Goal: Contribute content

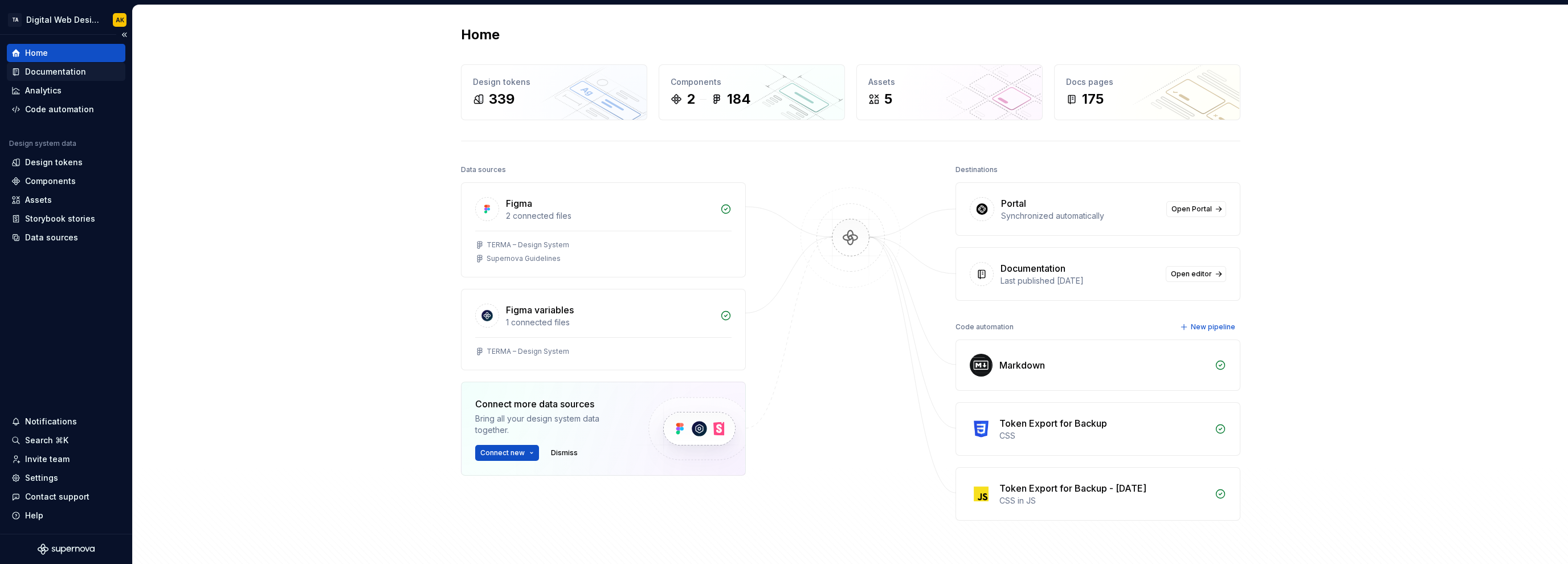
click at [50, 72] on div "Documentation" at bounding box center [56, 72] width 61 height 12
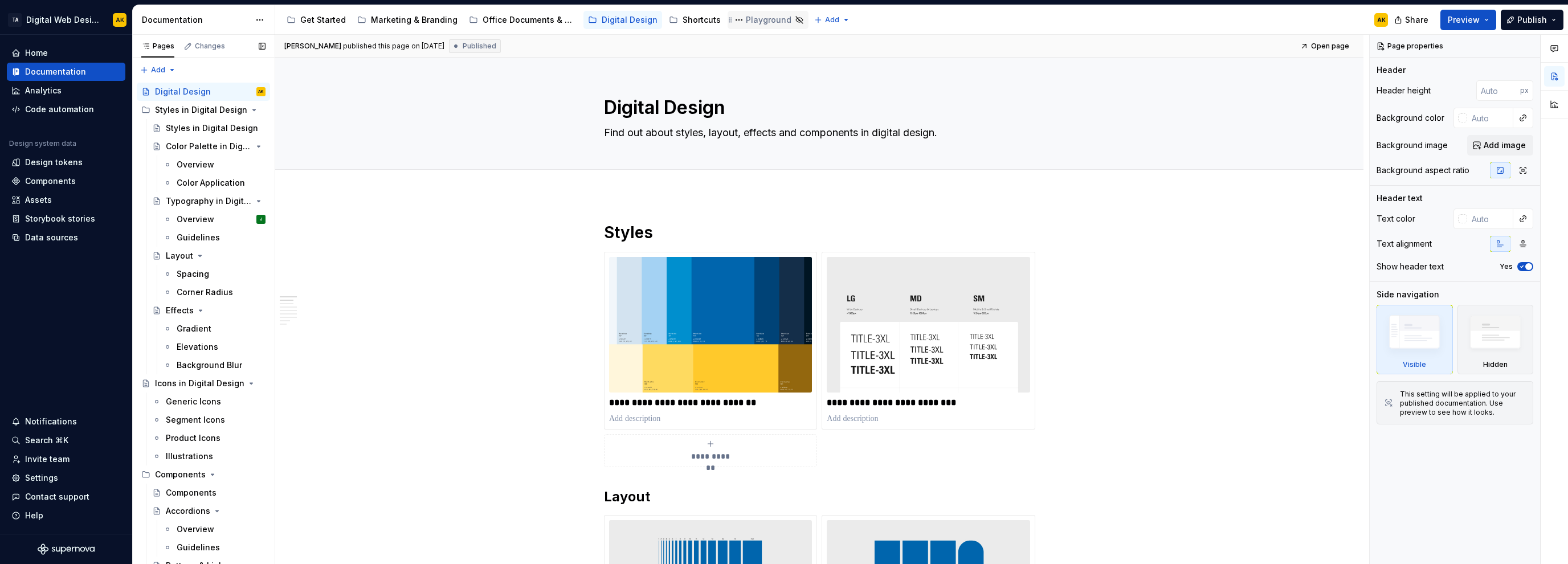
click at [748, 20] on div "Playground" at bounding box center [768, 20] width 46 height 12
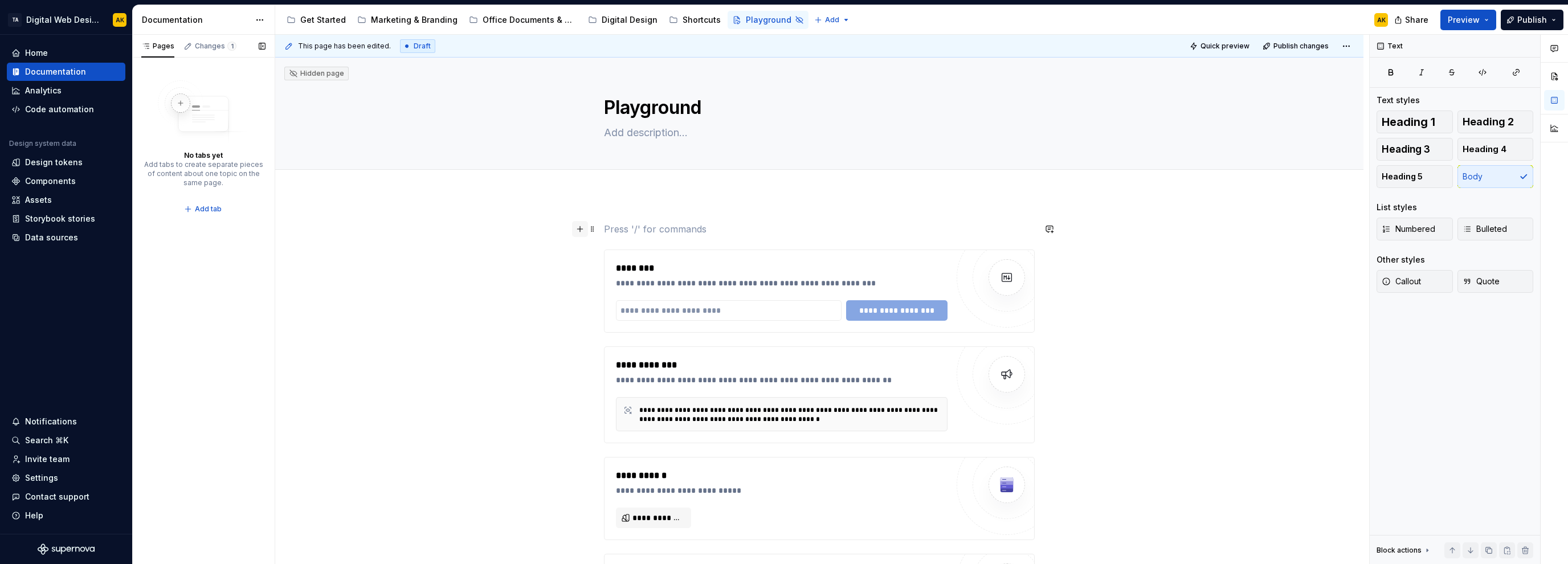
click at [584, 232] on button "button" at bounding box center [580, 229] width 16 height 16
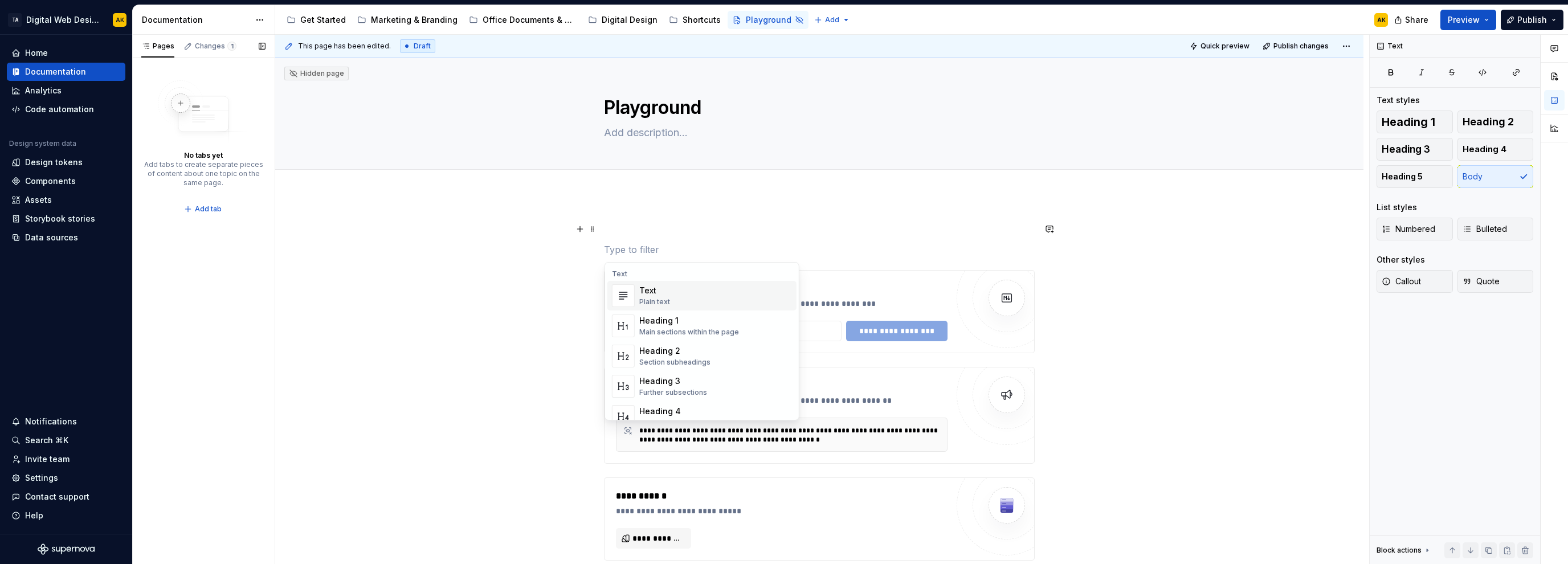
click at [662, 294] on div "Text" at bounding box center [655, 291] width 31 height 12
click at [581, 228] on button "button" at bounding box center [580, 229] width 16 height 16
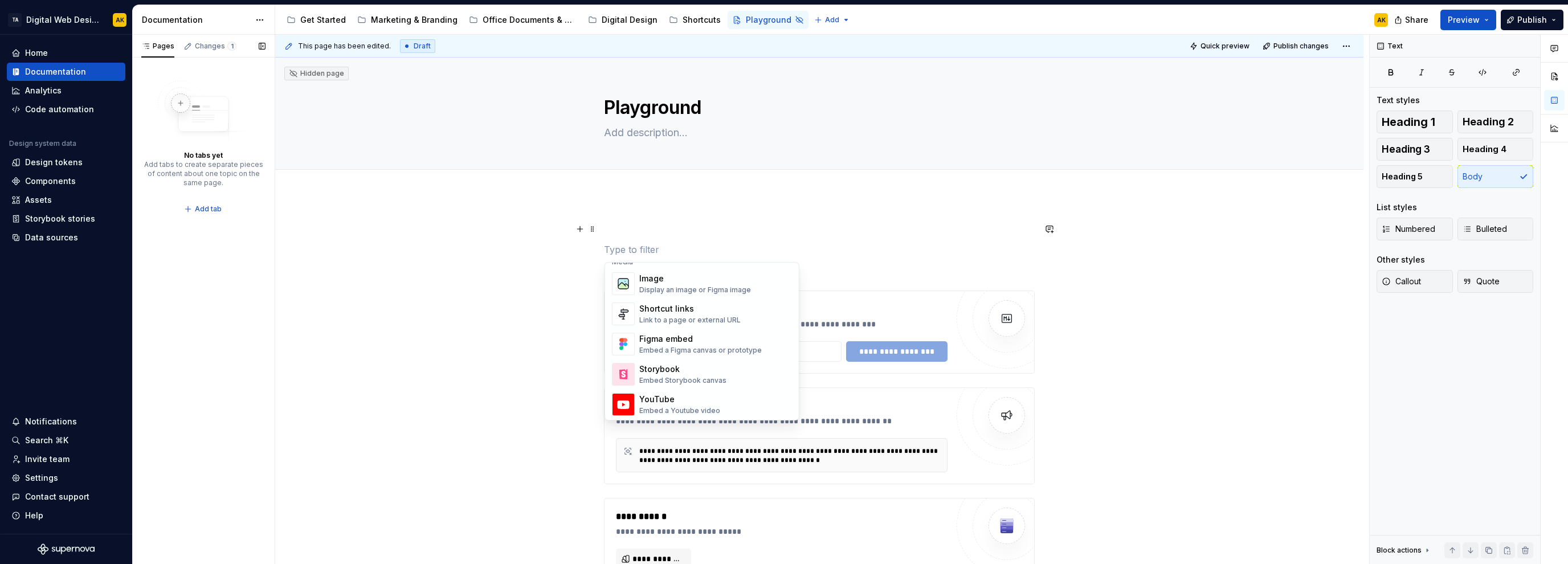
scroll to position [502, 0]
click at [675, 343] on div "Embed a Figma canvas or prototype" at bounding box center [701, 344] width 123 height 9
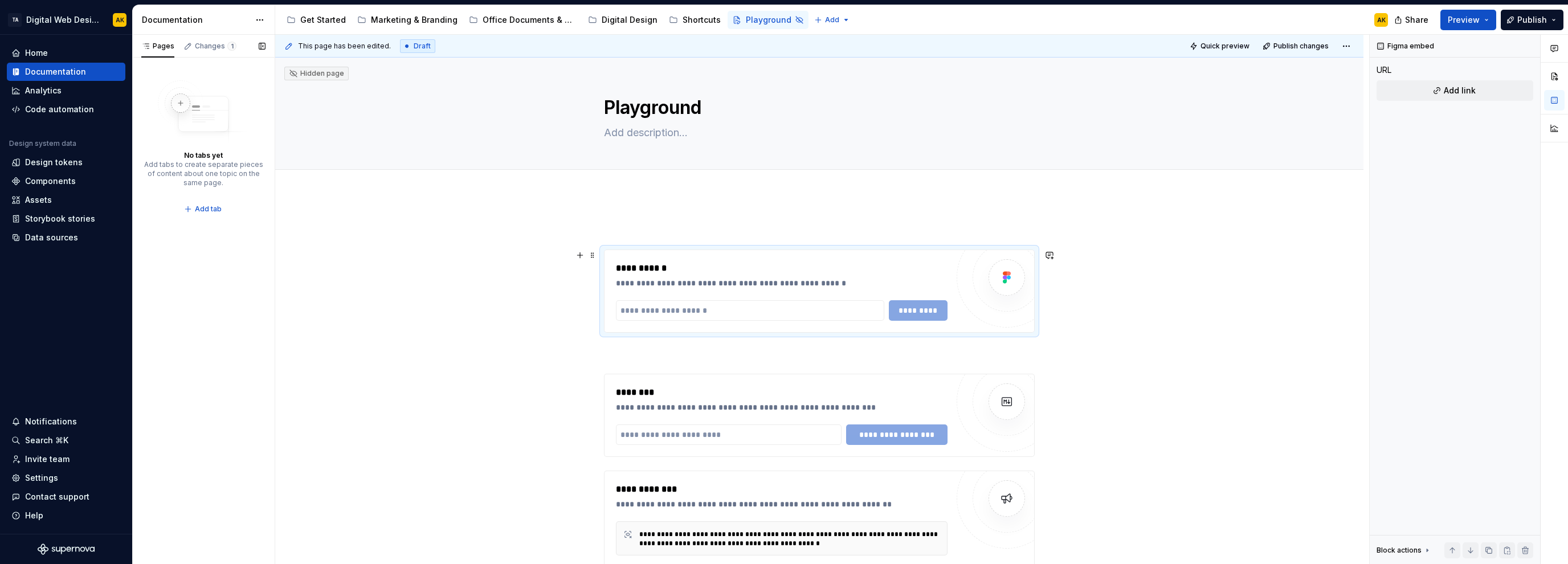
click at [580, 254] on button "button" at bounding box center [580, 256] width 16 height 16
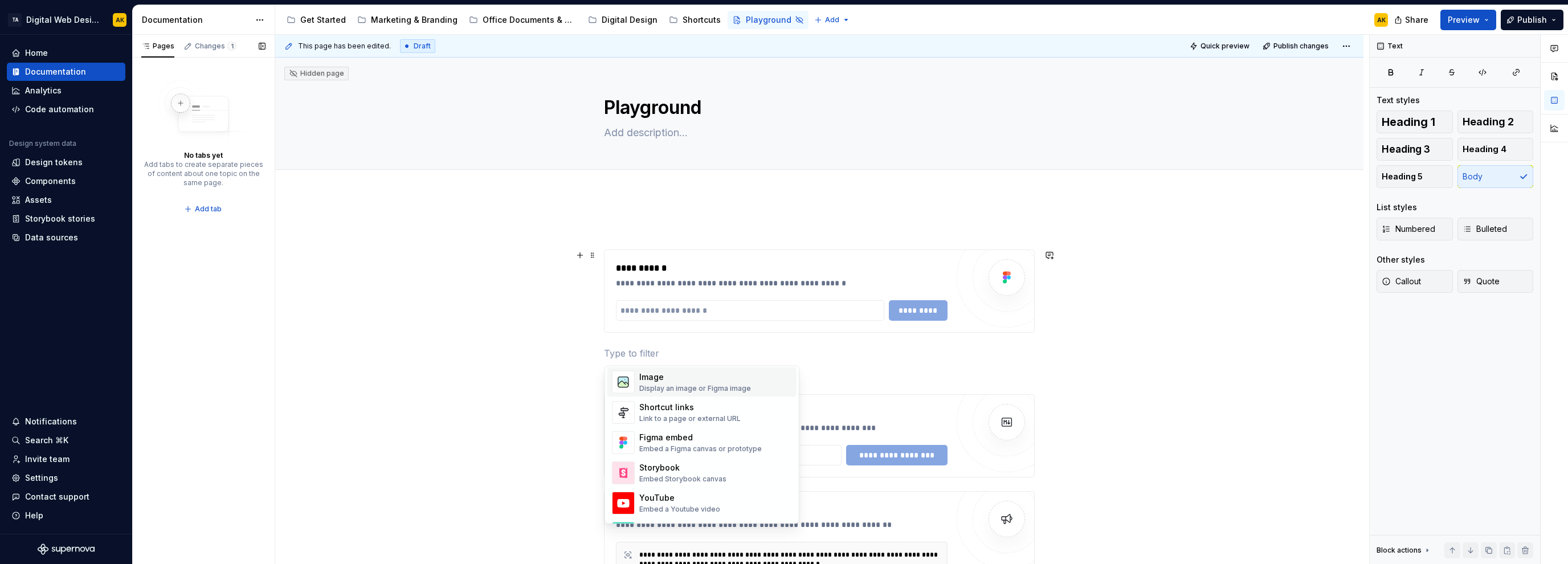
click at [675, 388] on div "Display an image or Figma image" at bounding box center [695, 388] width 112 height 9
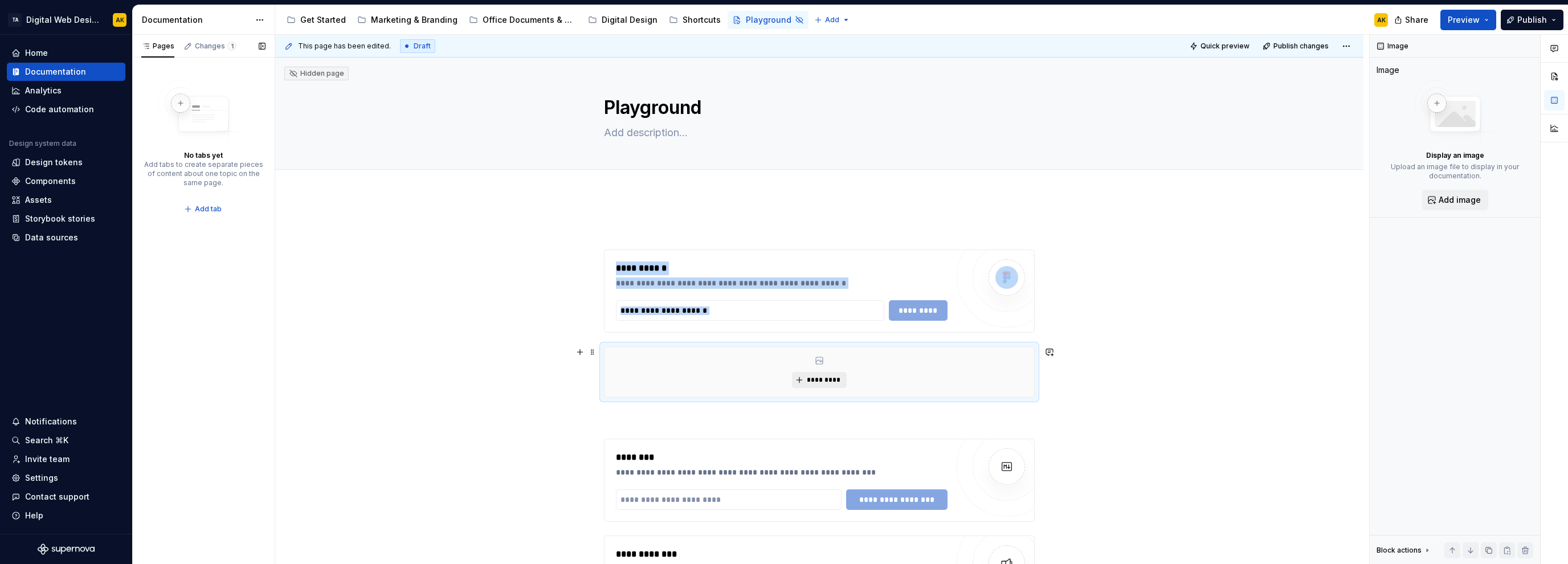
click at [820, 378] on span "*********" at bounding box center [824, 380] width 35 height 9
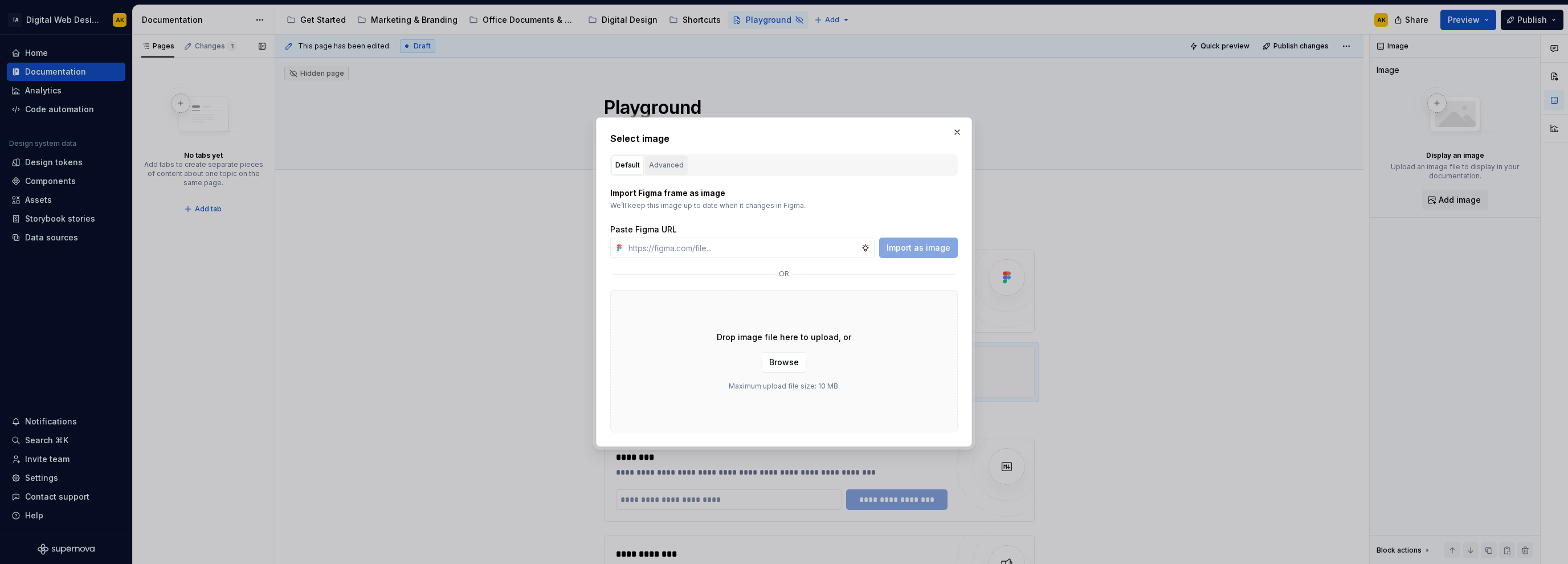
click at [658, 169] on div "Advanced" at bounding box center [666, 166] width 35 height 12
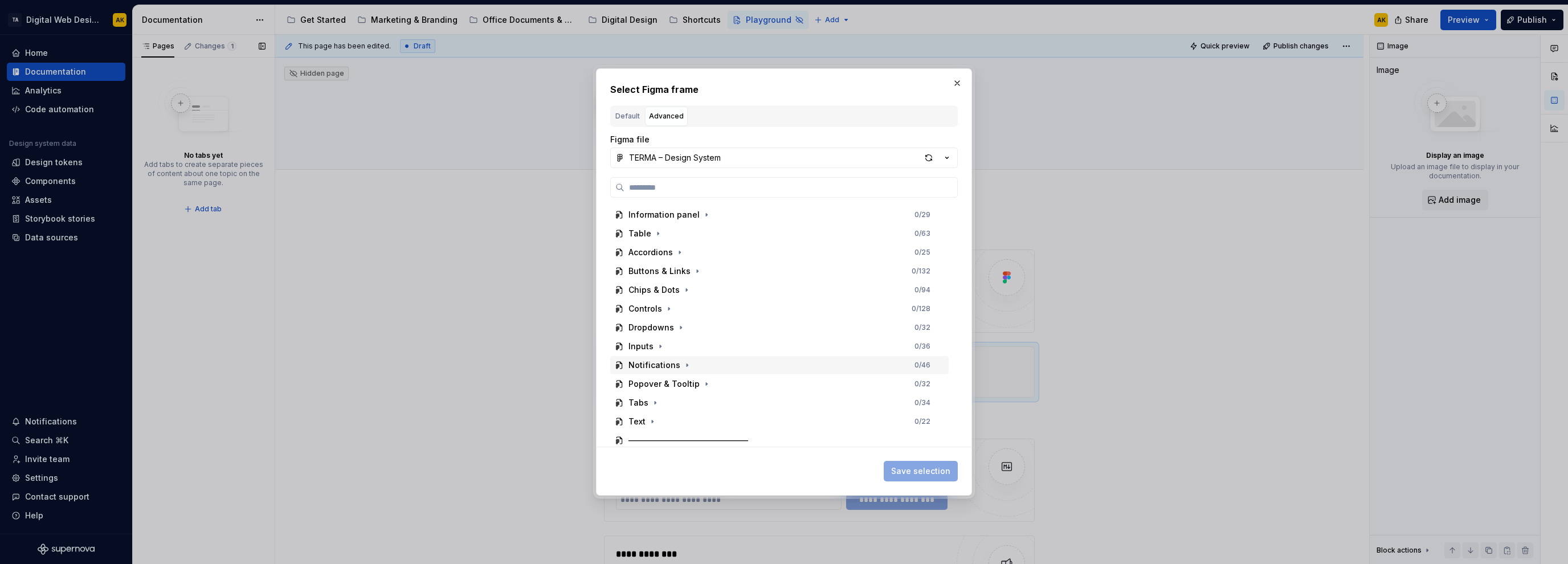
scroll to position [228, 0]
click at [666, 322] on icon "button" at bounding box center [668, 324] width 9 height 9
click at [681, 343] on icon "button" at bounding box center [682, 342] width 9 height 9
click at [679, 269] on icon "button" at bounding box center [682, 269] width 9 height 9
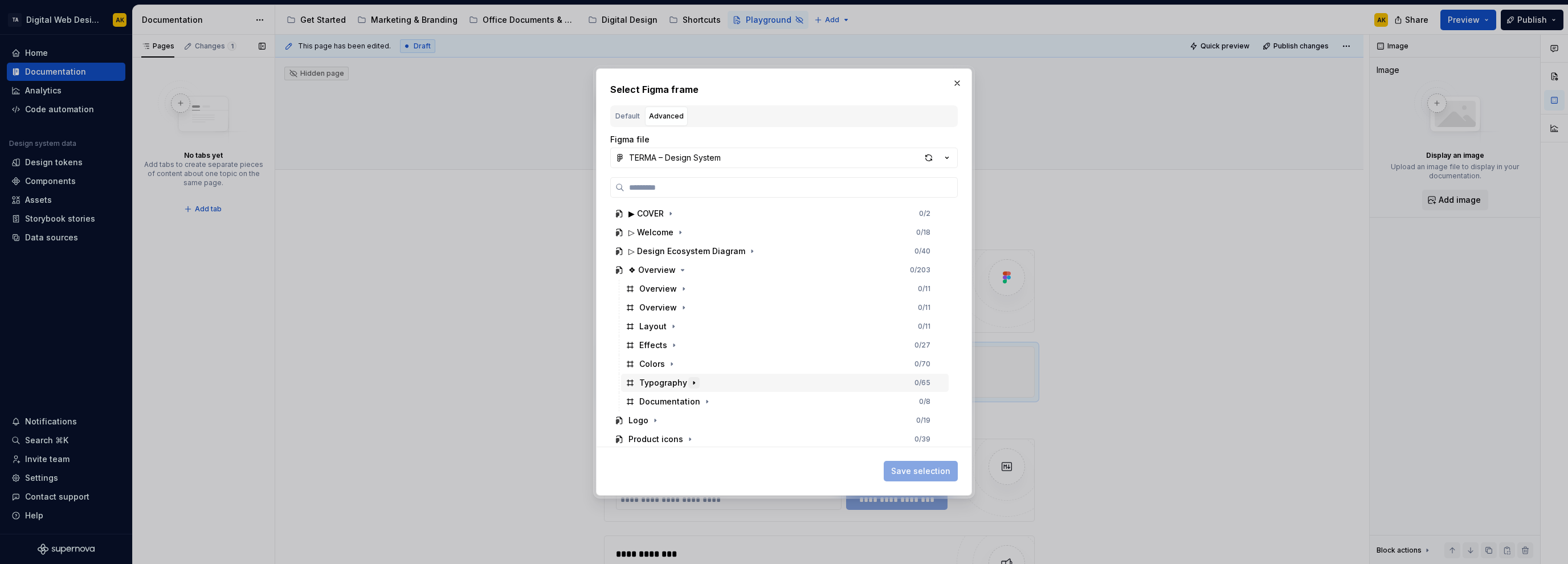
click at [689, 382] on icon "button" at bounding box center [693, 383] width 9 height 9
click at [677, 422] on icon "button" at bounding box center [681, 421] width 9 height 9
click at [741, 349] on icon "button" at bounding box center [745, 347] width 9 height 9
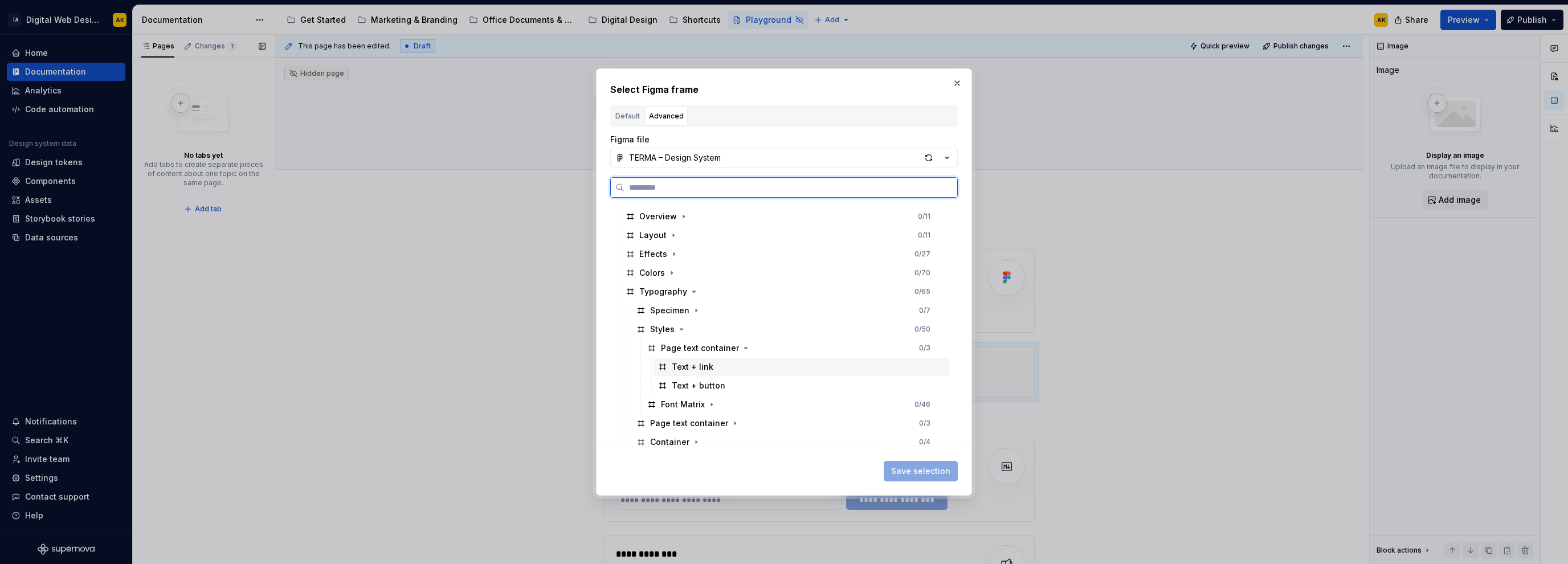
click at [678, 367] on div "Text + link" at bounding box center [692, 367] width 42 height 12
click at [902, 463] on button "Save selection" at bounding box center [921, 471] width 74 height 20
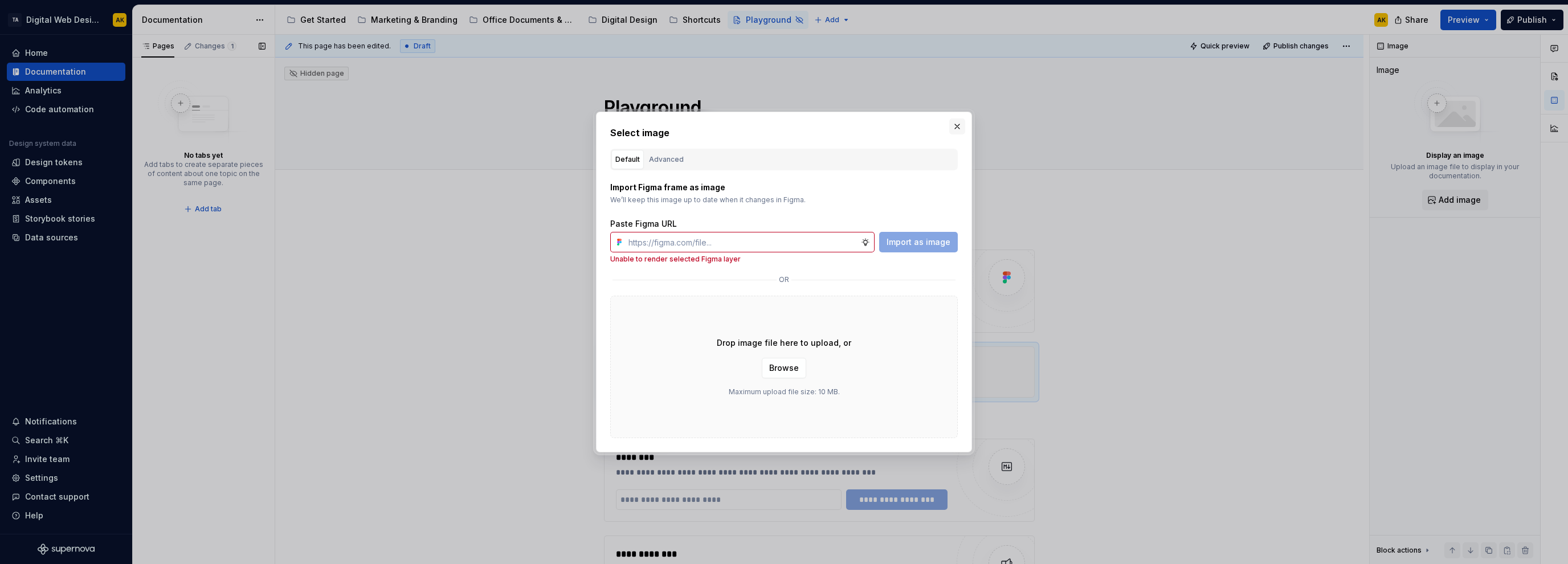
click at [953, 126] on button "button" at bounding box center [957, 127] width 16 height 16
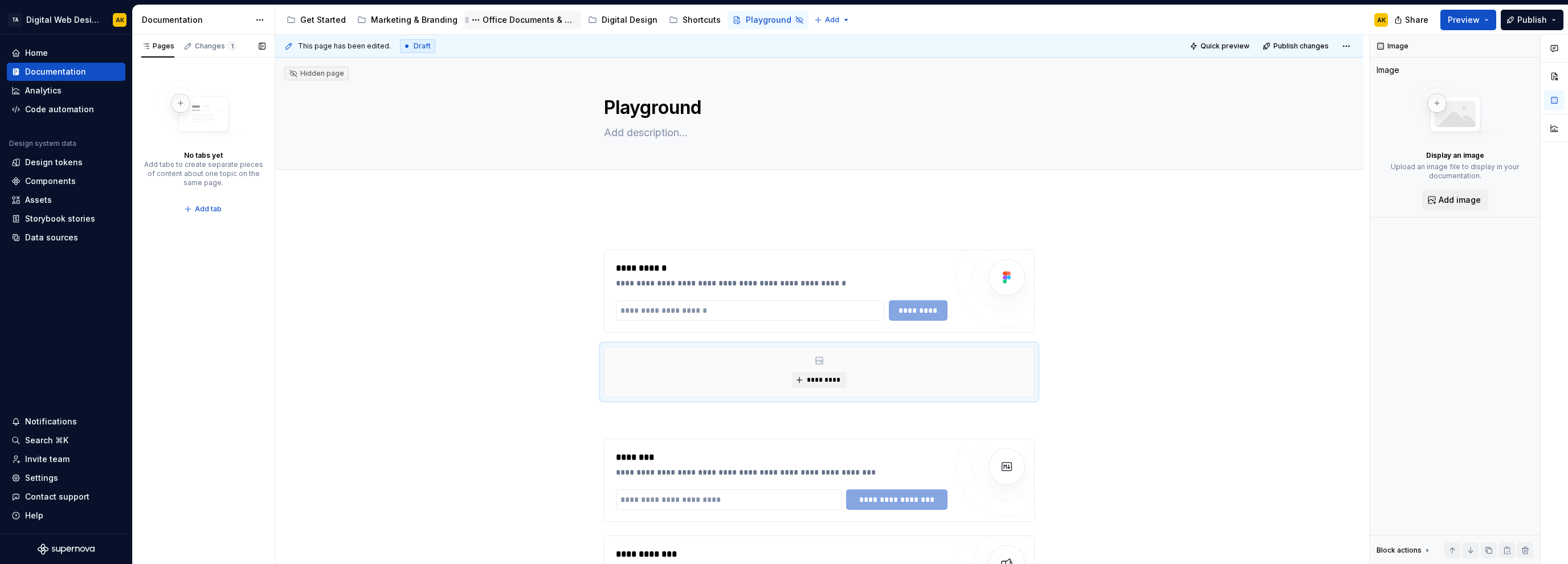
click at [503, 19] on div "Office Documents & Materials" at bounding box center [529, 20] width 94 height 12
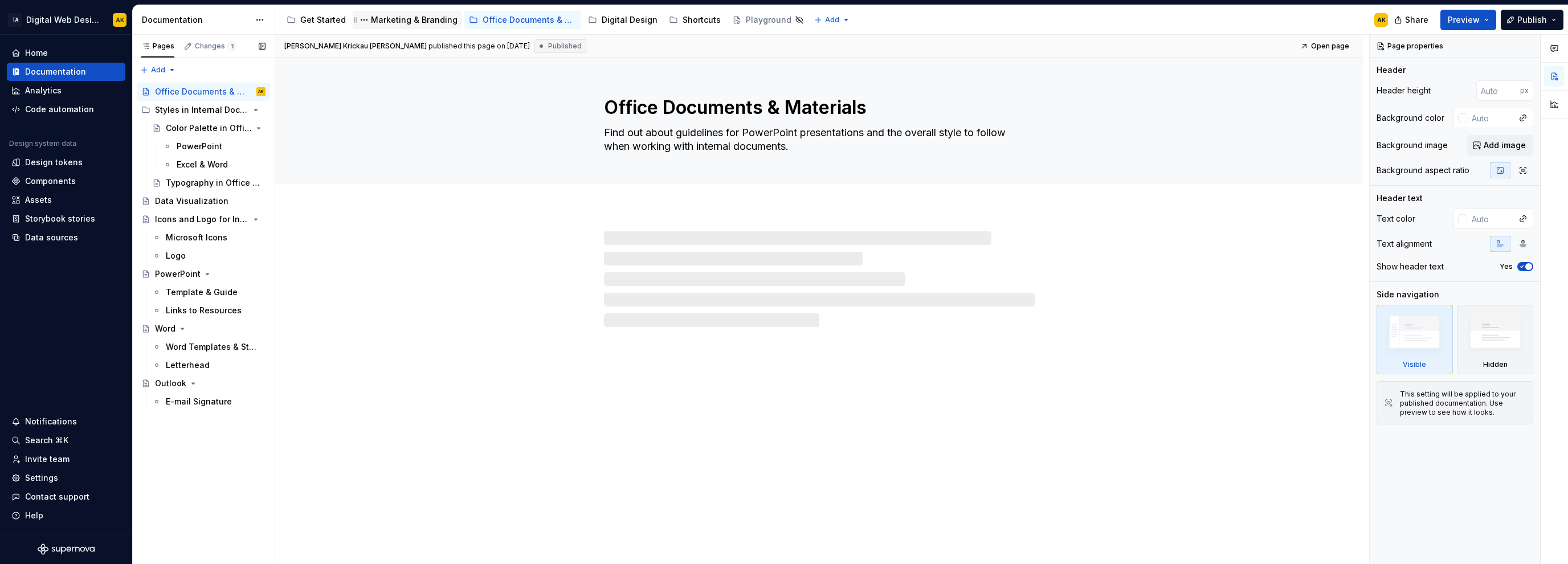
click at [411, 19] on div "Marketing & Branding" at bounding box center [413, 20] width 87 height 12
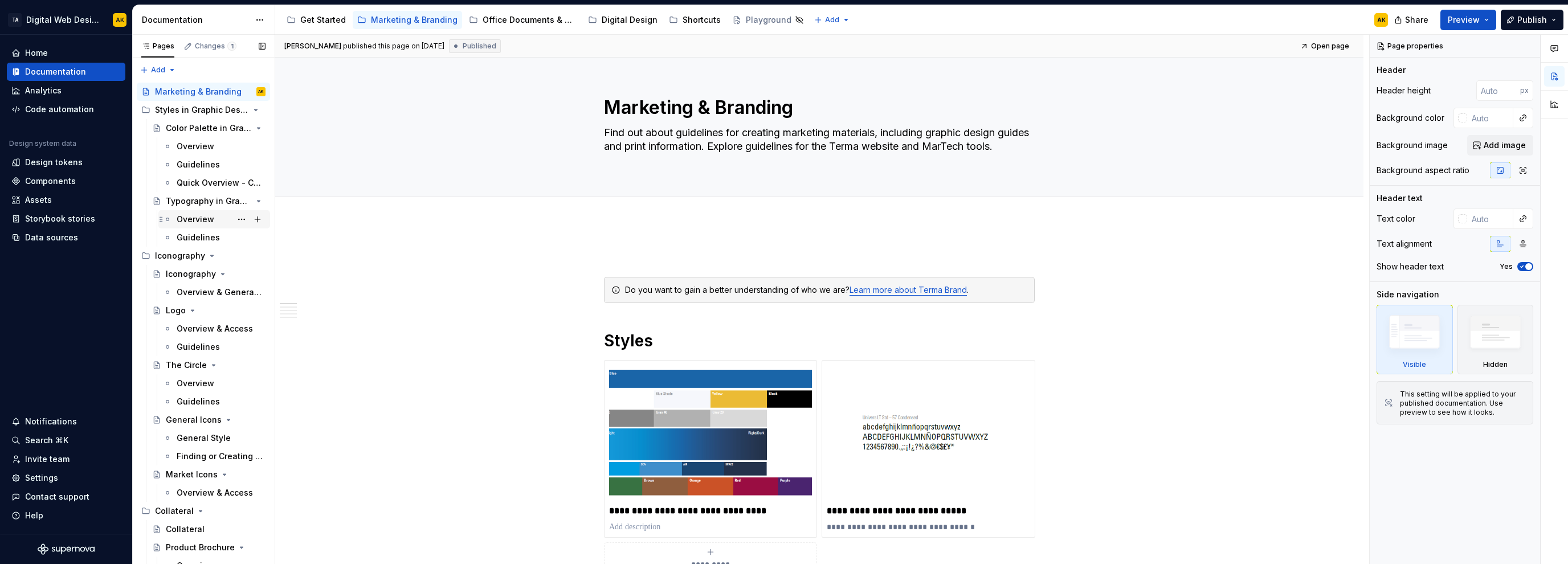
click at [193, 223] on div "Overview" at bounding box center [195, 220] width 38 height 12
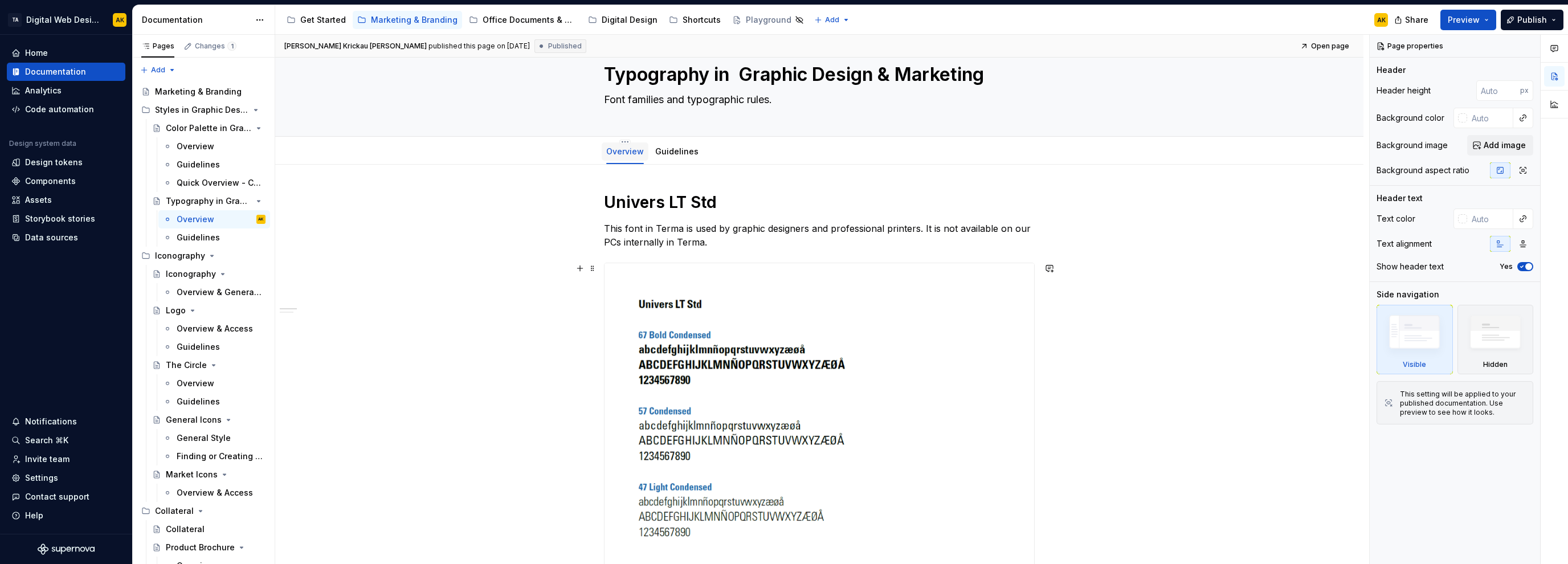
scroll to position [46, 0]
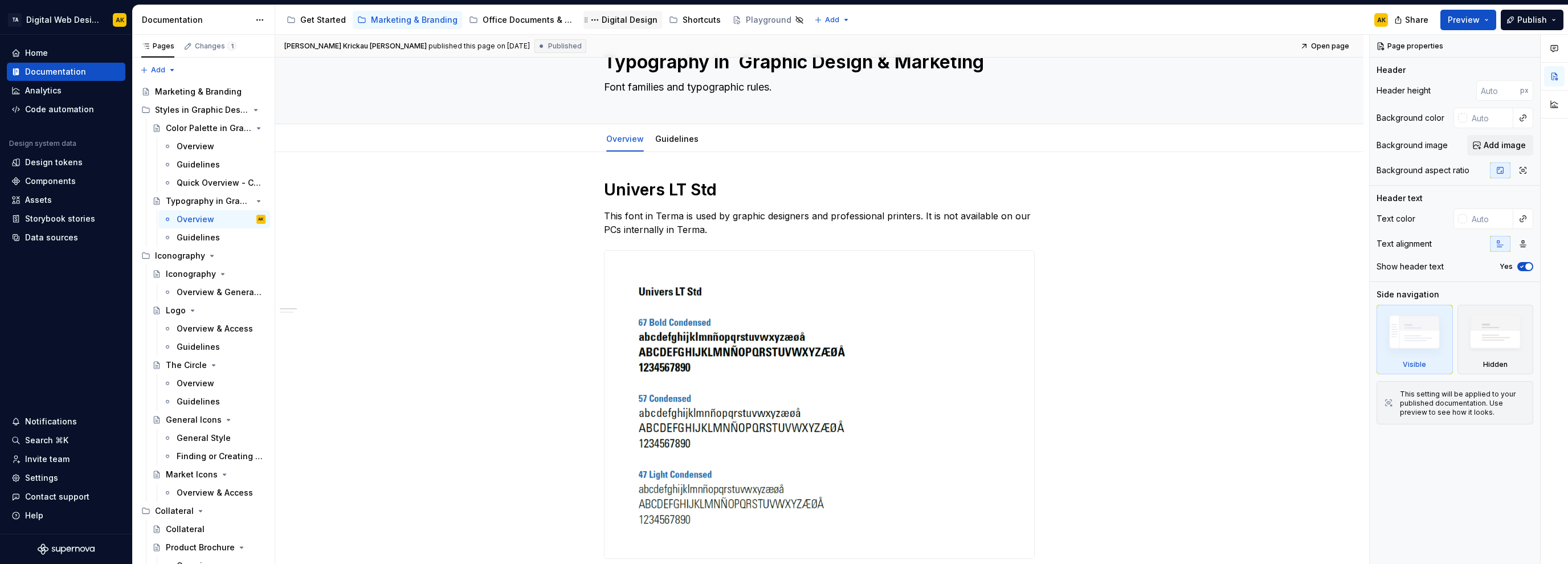
click at [623, 18] on div "Digital Design" at bounding box center [629, 20] width 56 height 12
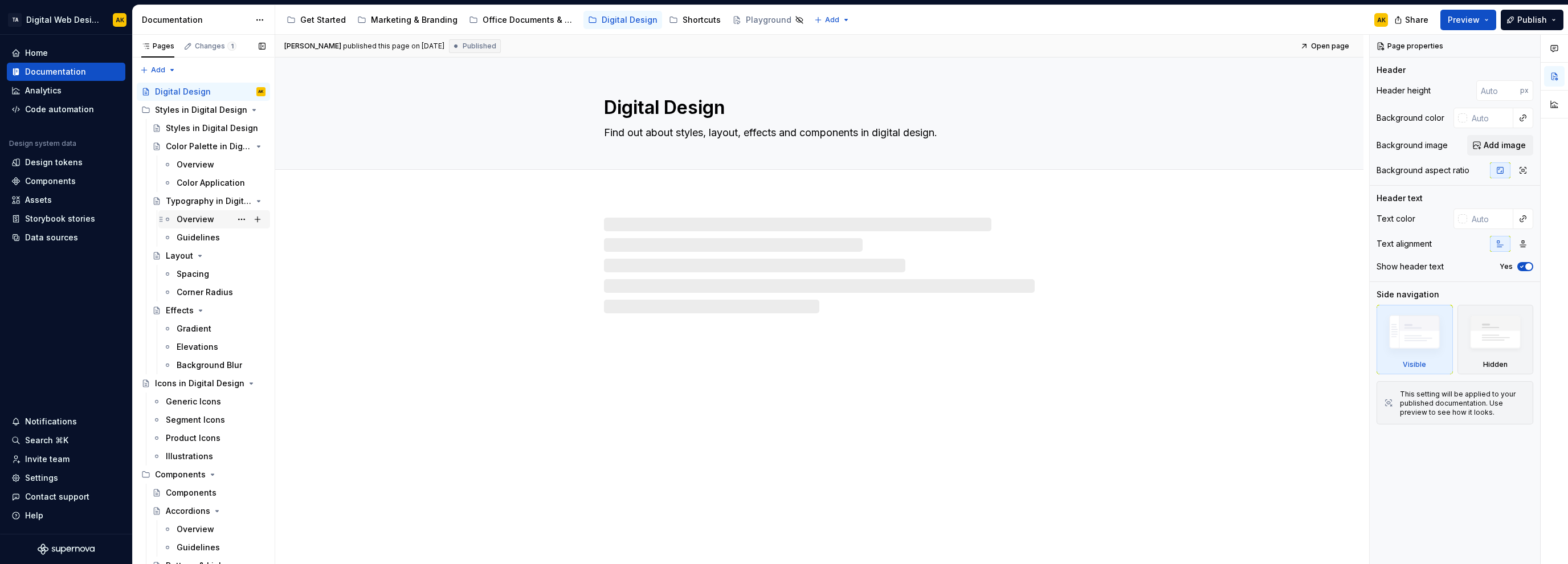
click at [215, 214] on div "Overview J" at bounding box center [220, 220] width 89 height 16
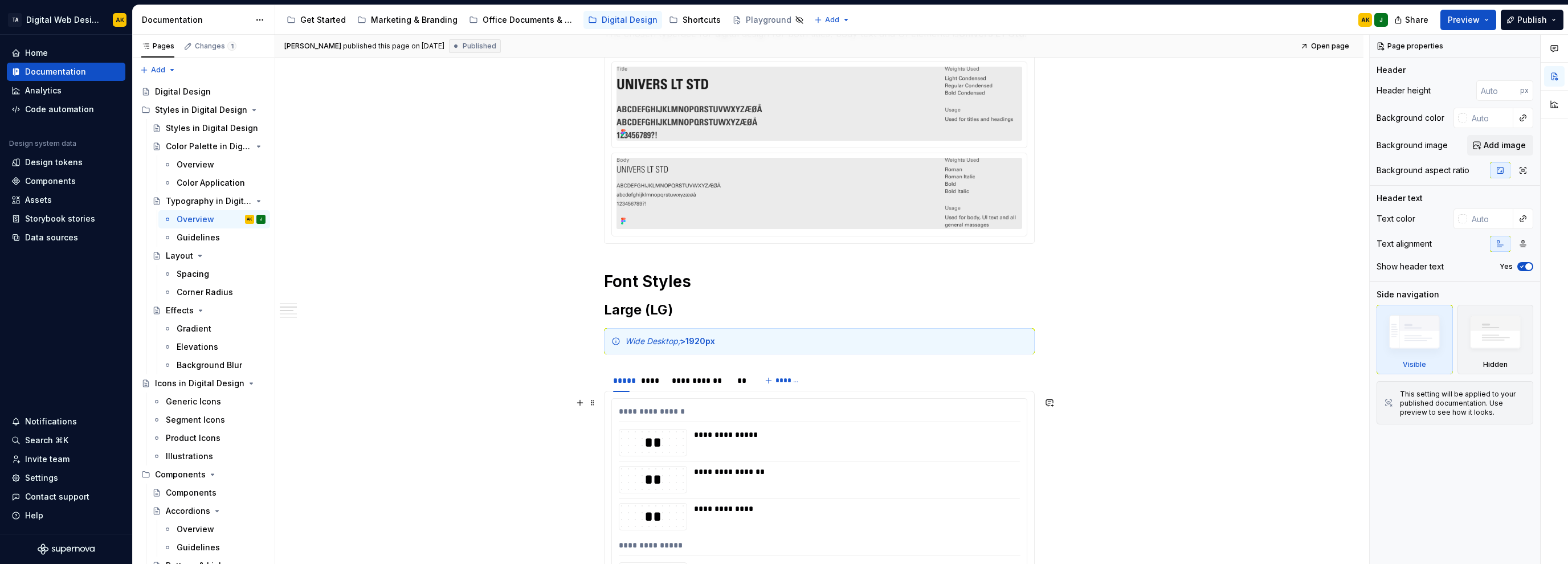
scroll to position [411, 0]
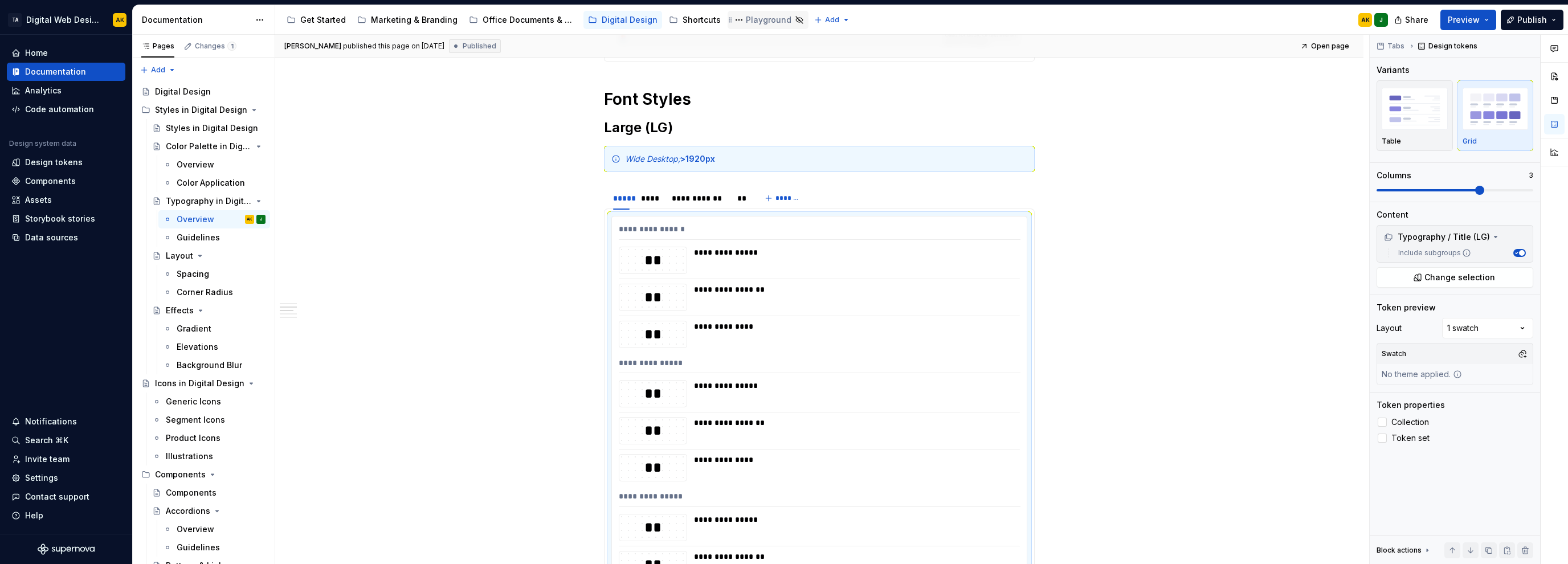
click at [746, 20] on div "Playground" at bounding box center [768, 20] width 46 height 12
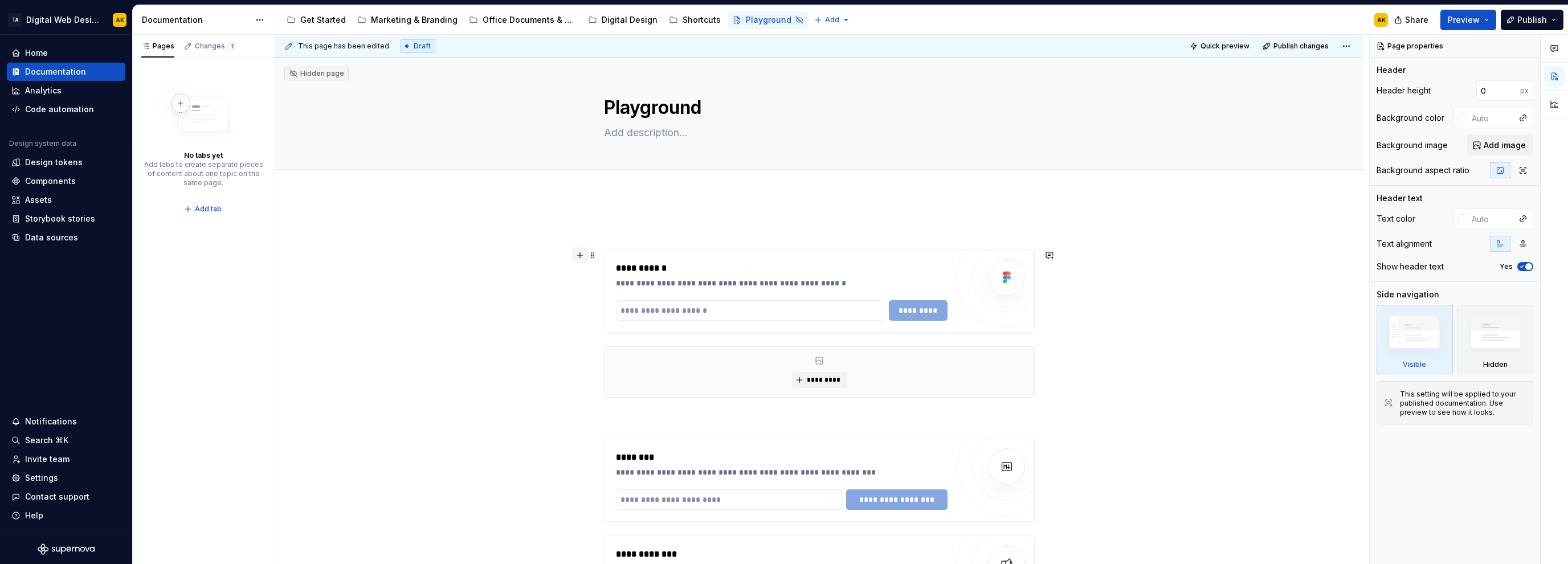
type textarea "*"
click at [586, 258] on button "button" at bounding box center [580, 256] width 16 height 16
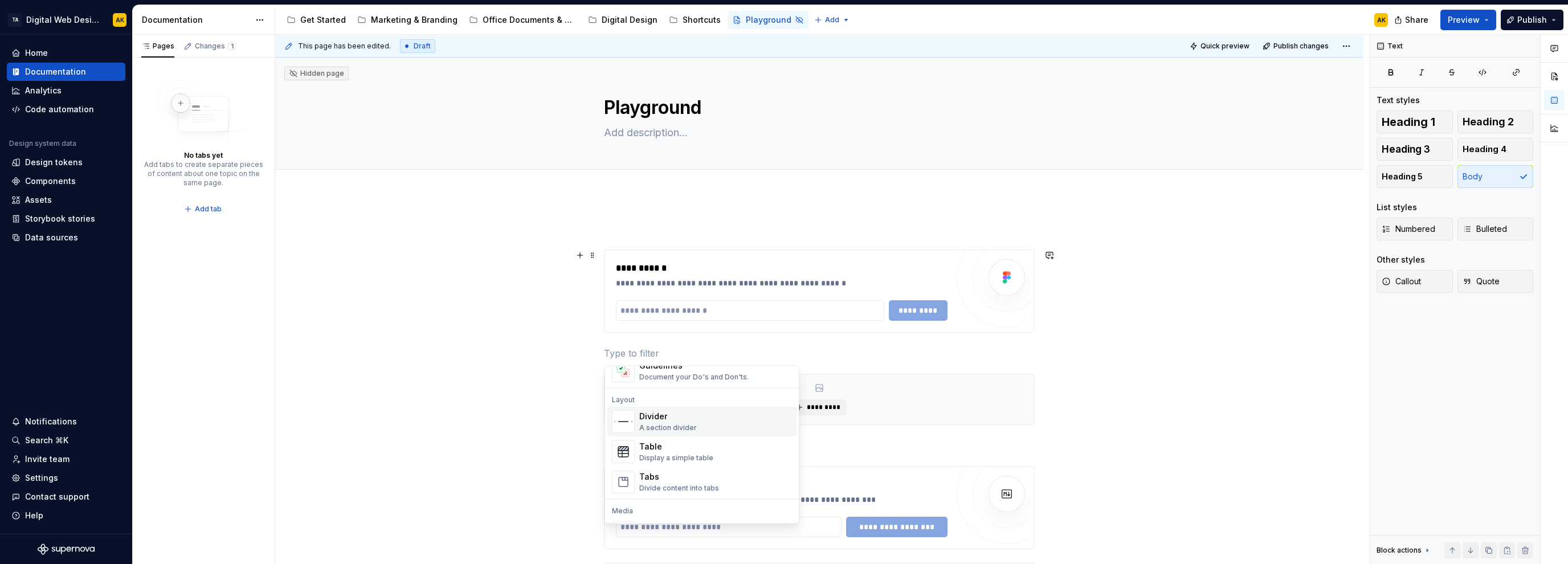
scroll to position [365, 0]
click at [660, 474] on div "Divide content into tabs" at bounding box center [680, 474] width 80 height 9
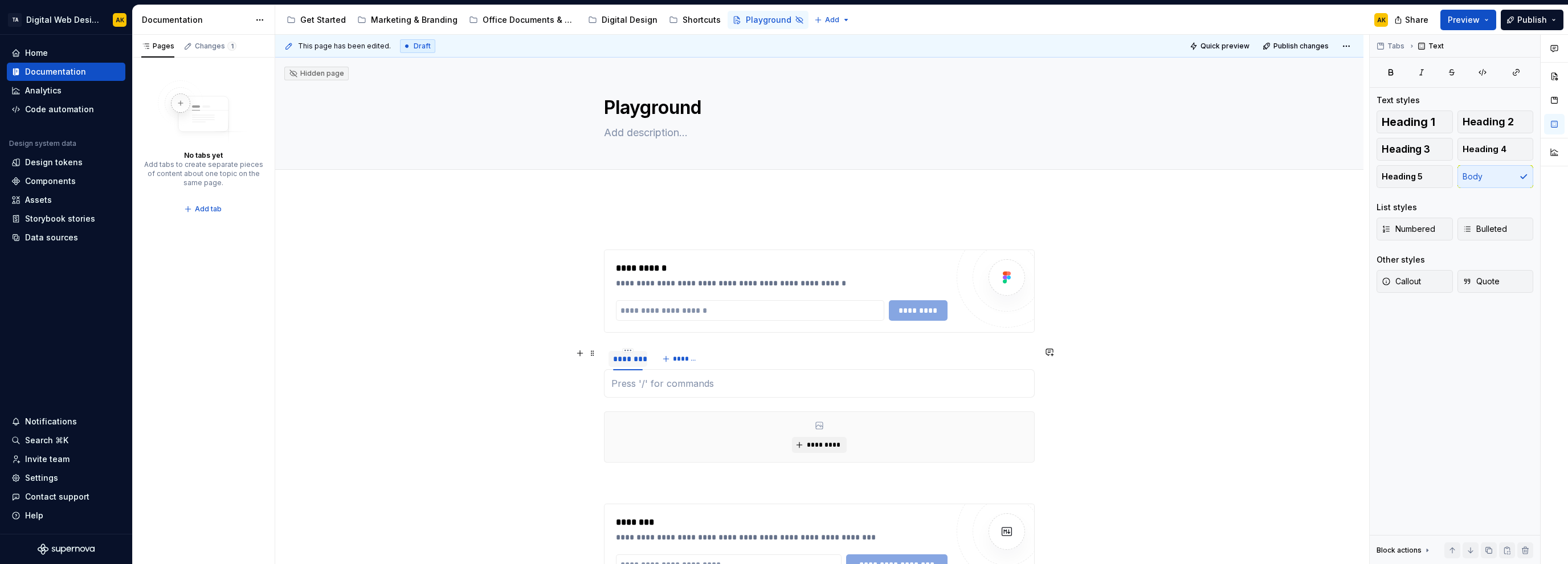
click at [626, 361] on div "********" at bounding box center [628, 359] width 29 height 12
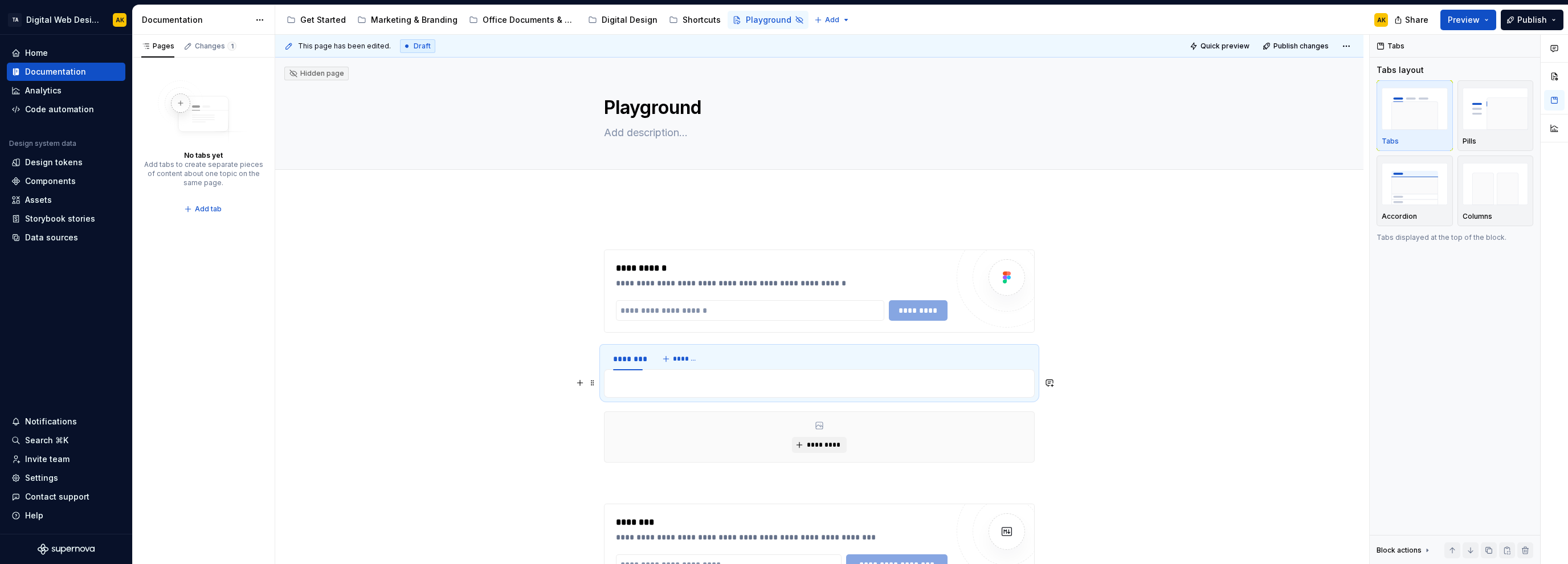
click at [651, 382] on p at bounding box center [819, 383] width 416 height 14
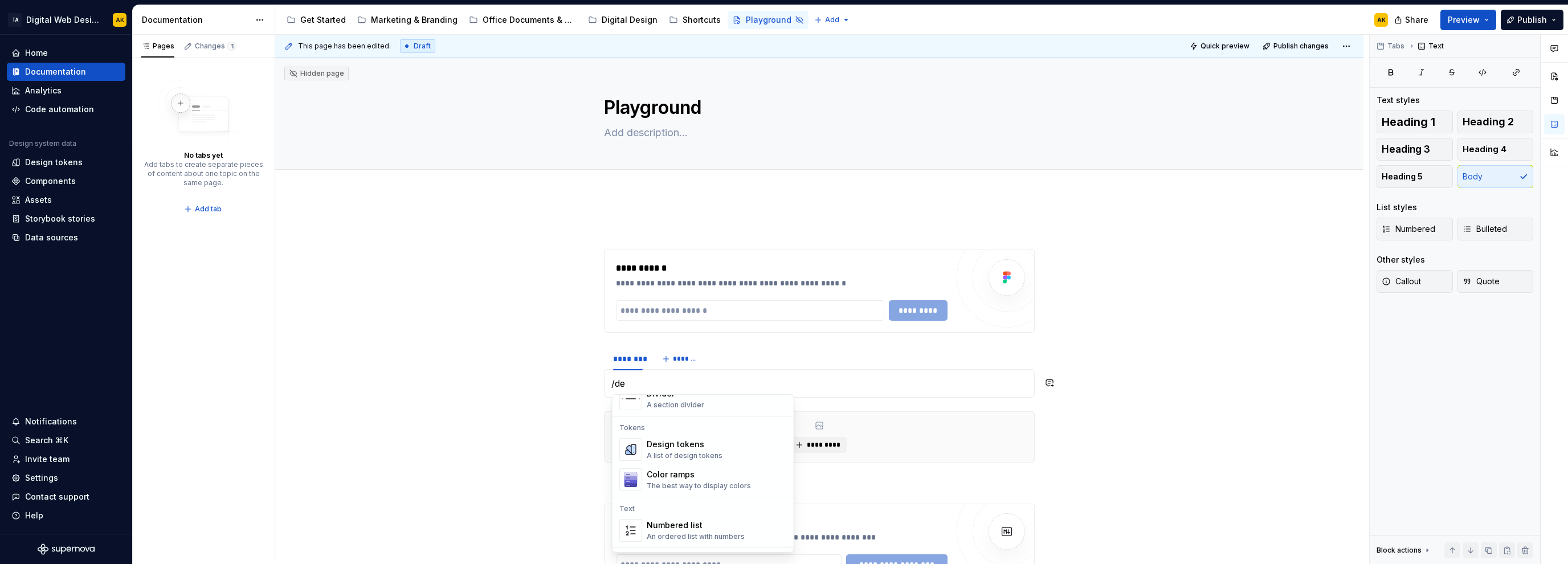
scroll to position [182, 0]
click at [681, 432] on div "A list of design tokens" at bounding box center [685, 434] width 76 height 9
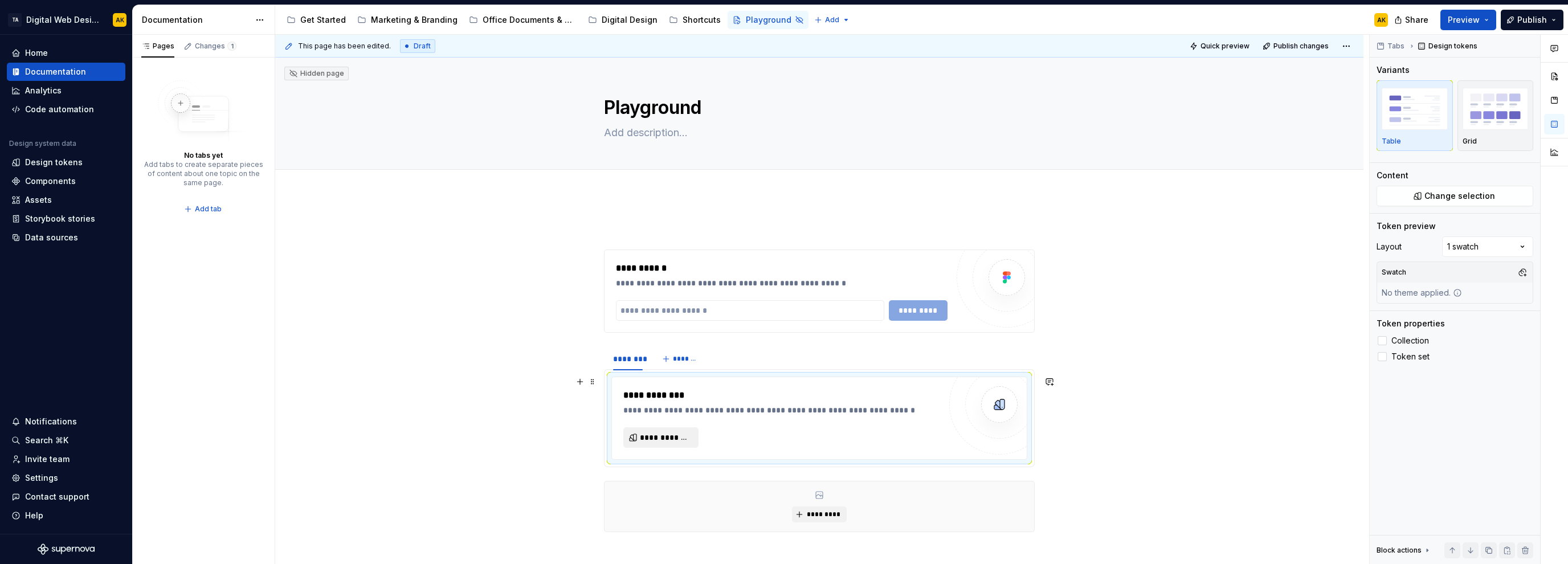
click at [679, 428] on button "**********" at bounding box center [660, 437] width 75 height 20
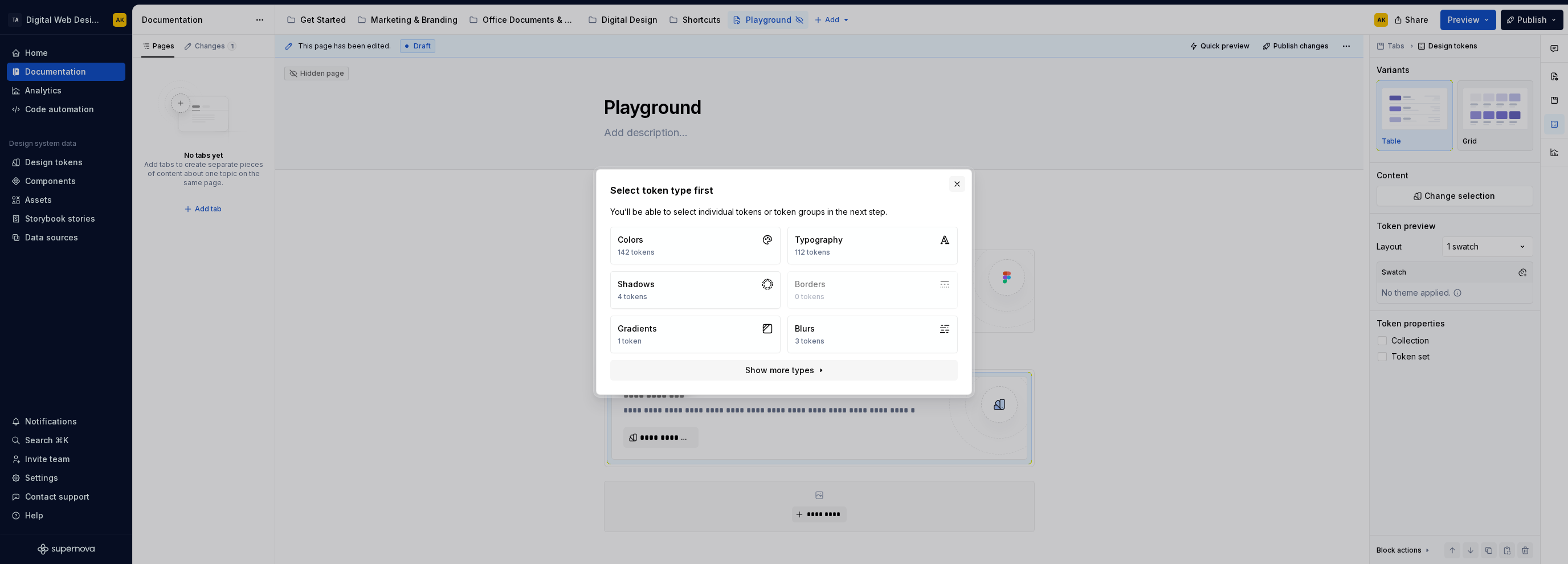
click at [959, 181] on button "button" at bounding box center [957, 184] width 16 height 16
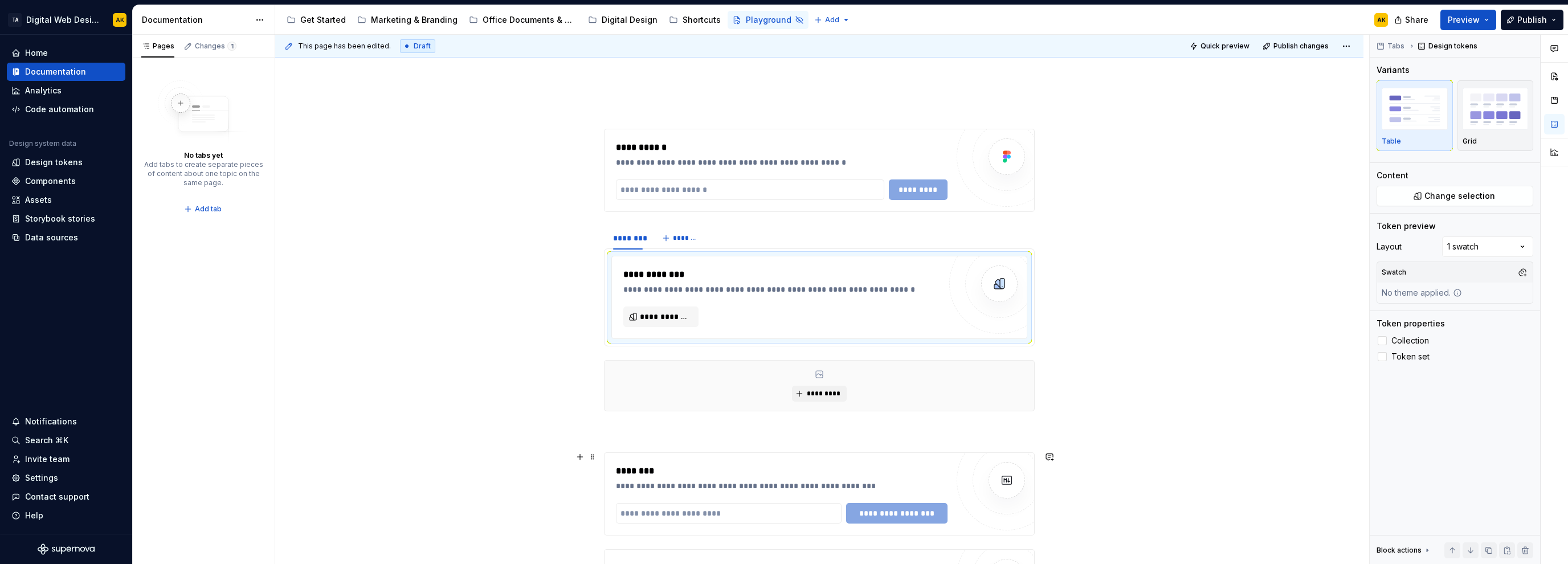
scroll to position [137, 0]
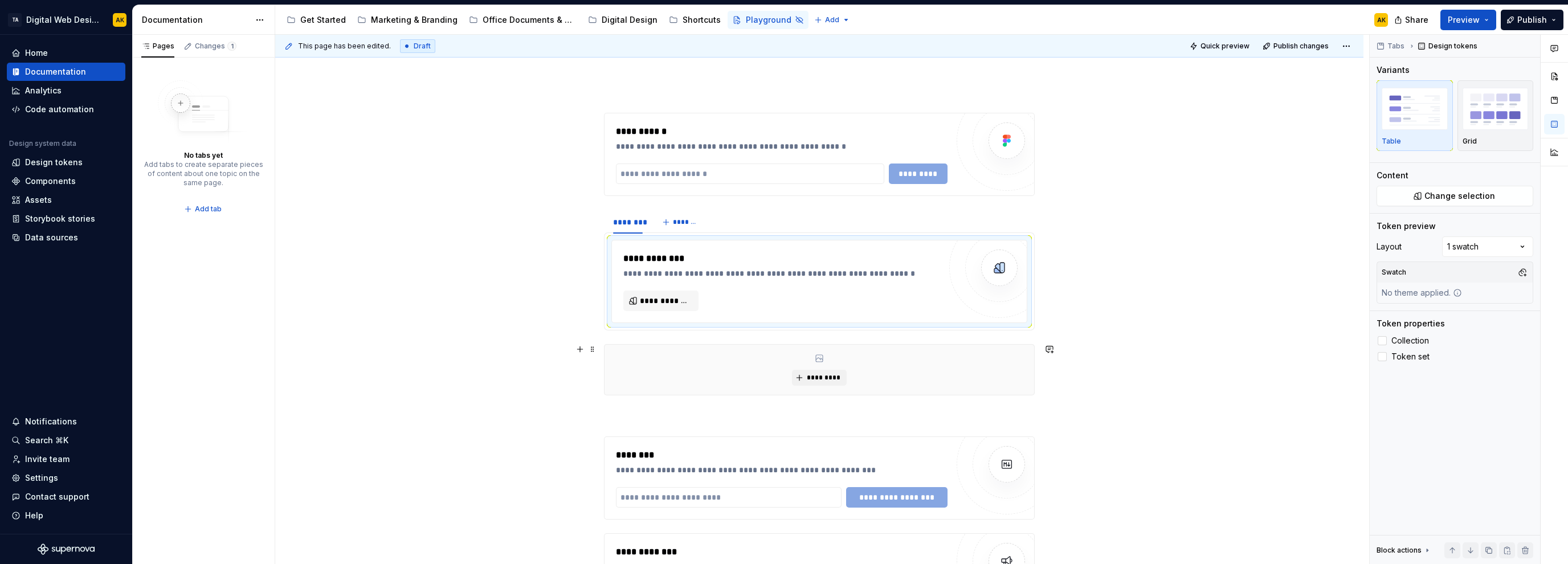
click at [1159, 341] on div "**********" at bounding box center [822, 300] width 1094 height 530
click at [670, 296] on span "**********" at bounding box center [665, 302] width 52 height 12
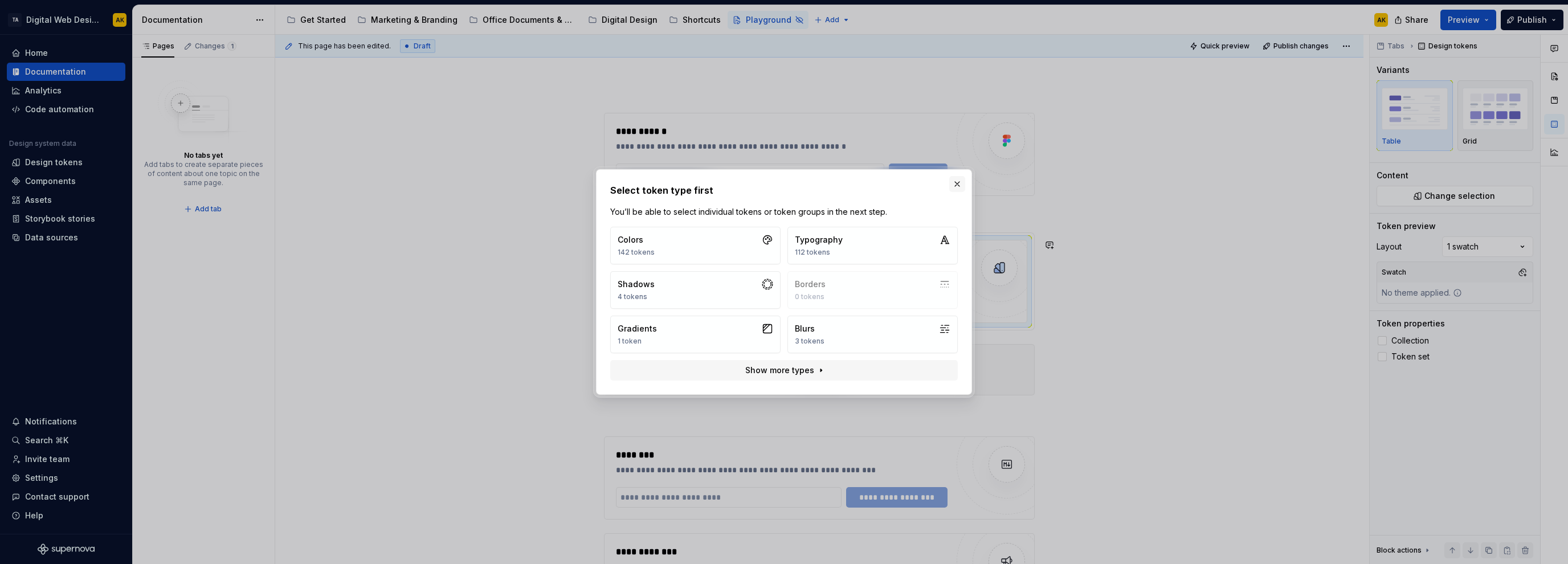
click at [956, 182] on button "button" at bounding box center [957, 184] width 16 height 16
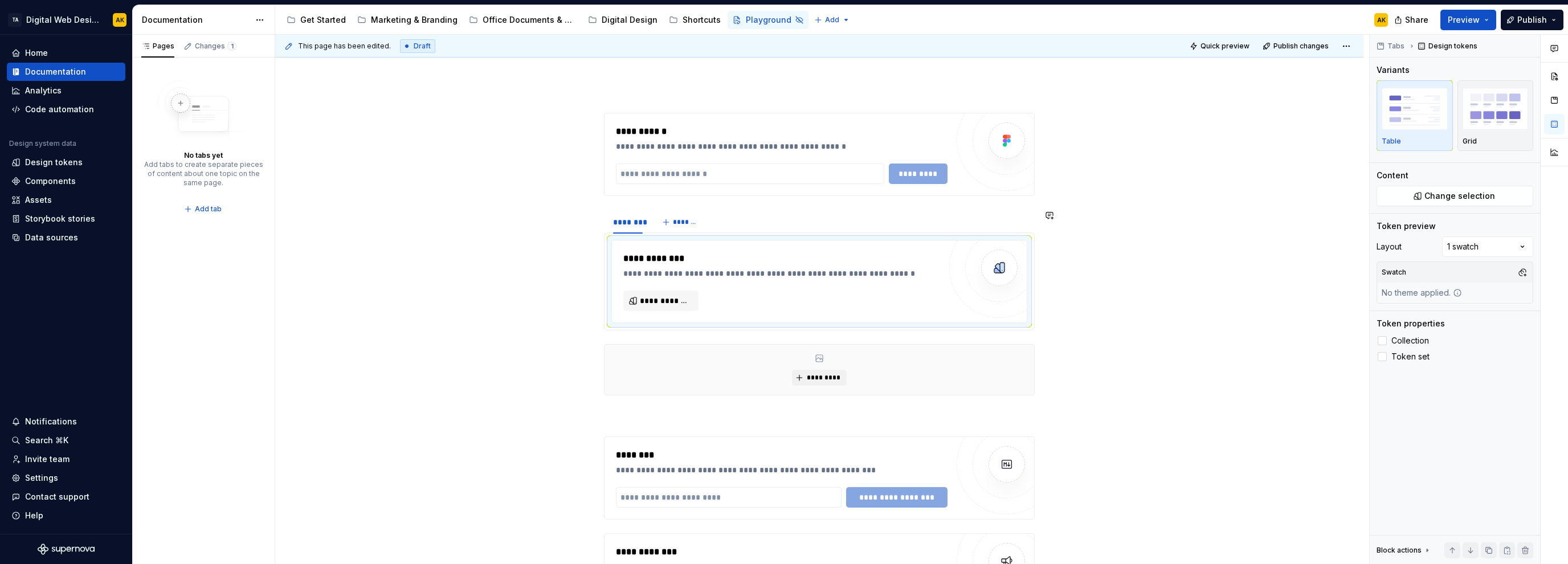
click at [641, 194] on div "**********" at bounding box center [819, 154] width 430 height 82
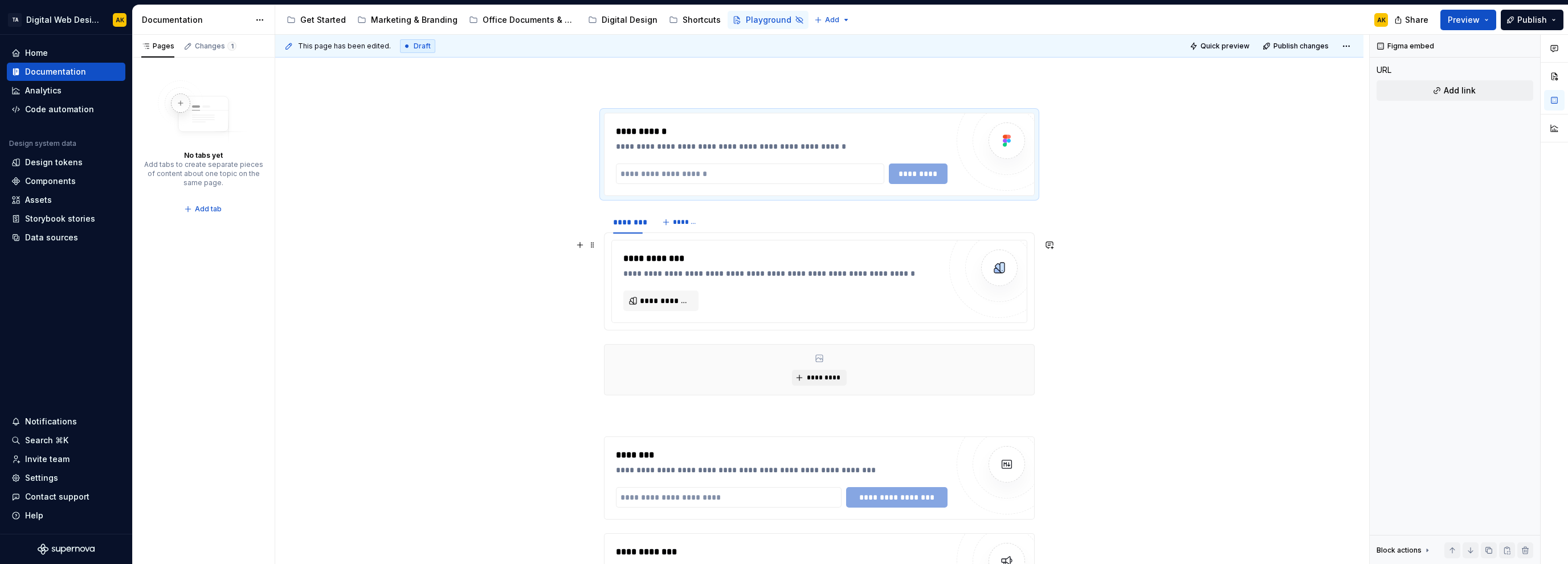
click at [1090, 286] on div "**********" at bounding box center [822, 300] width 1094 height 530
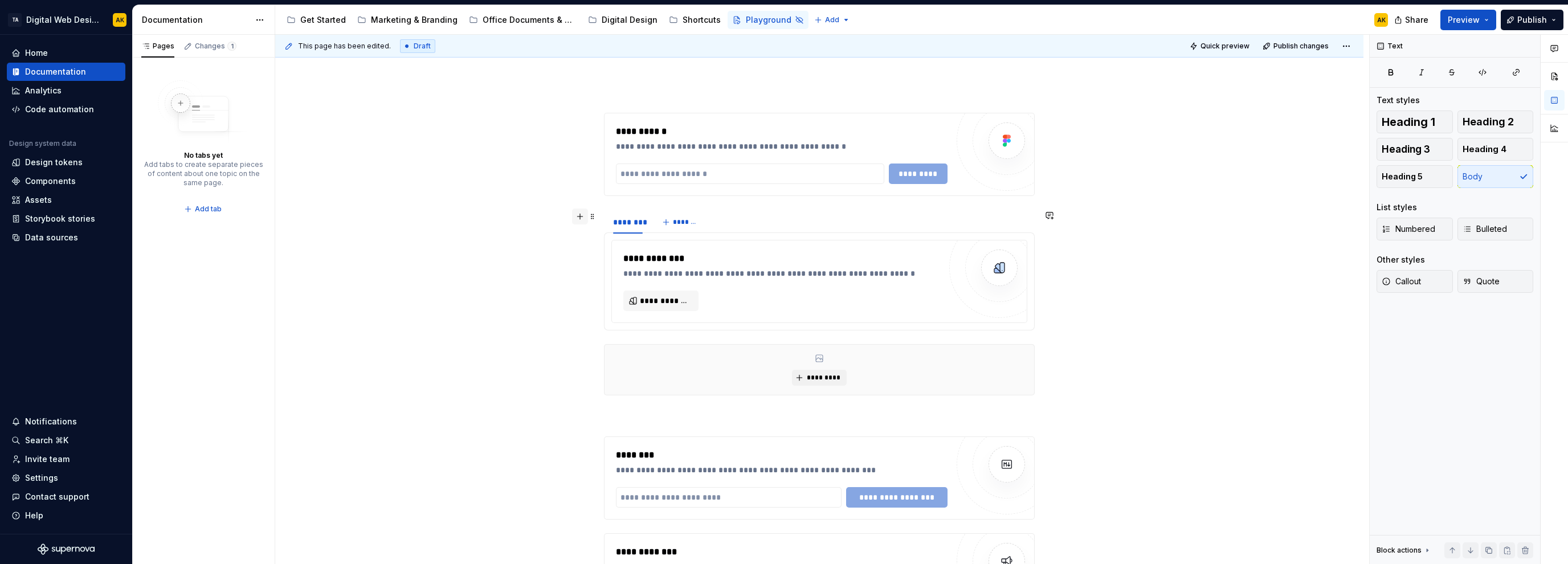
click at [581, 215] on button "button" at bounding box center [580, 217] width 16 height 16
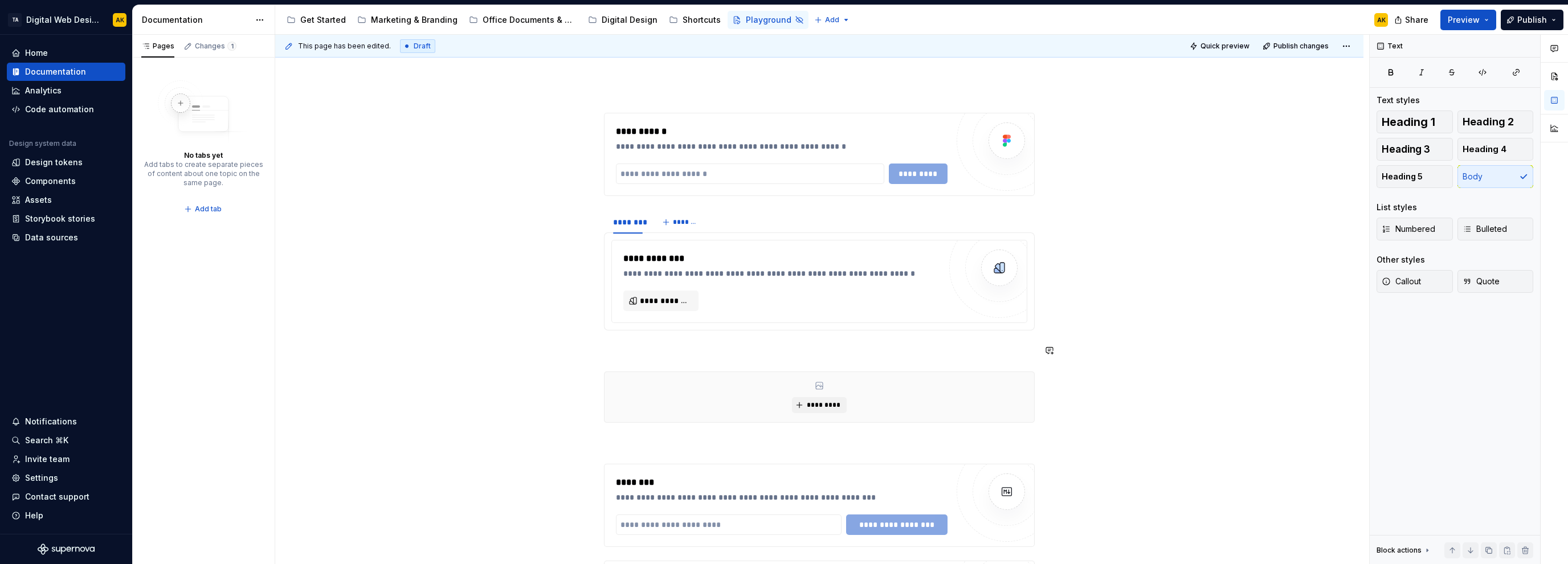
click at [688, 354] on p at bounding box center [819, 351] width 431 height 14
click at [577, 353] on button "button" at bounding box center [580, 350] width 16 height 16
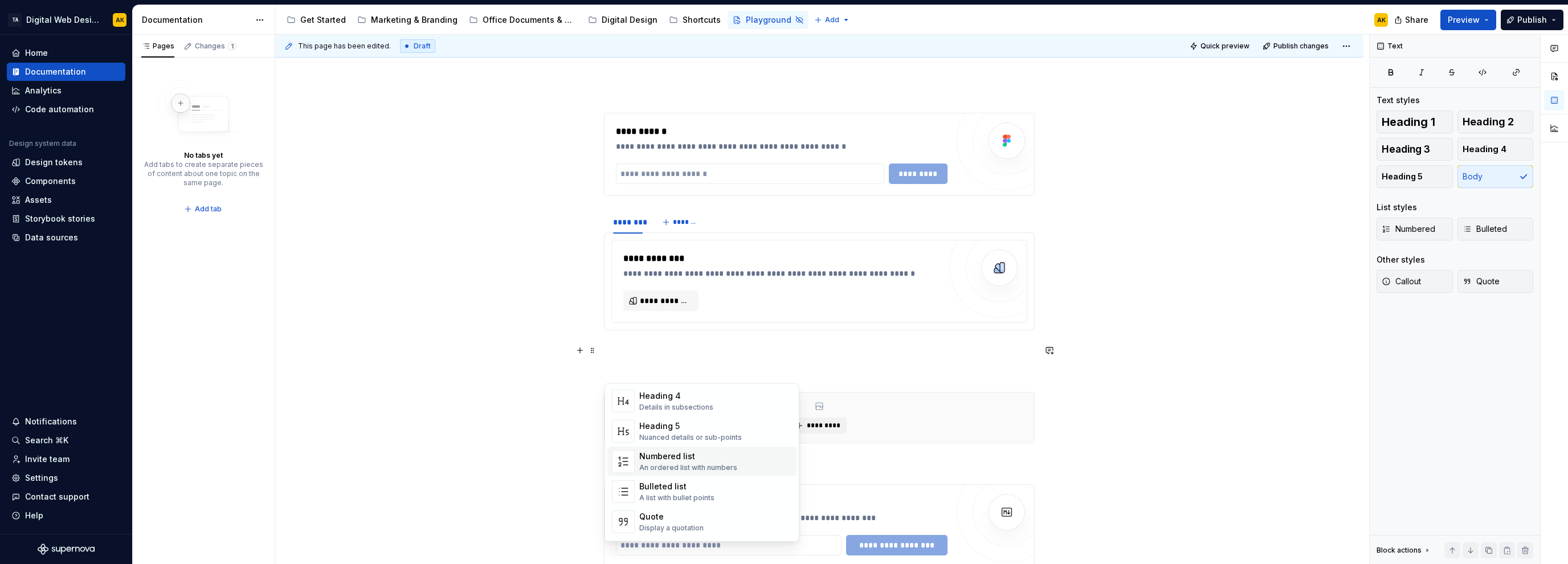
click at [677, 365] on p at bounding box center [819, 372] width 431 height 14
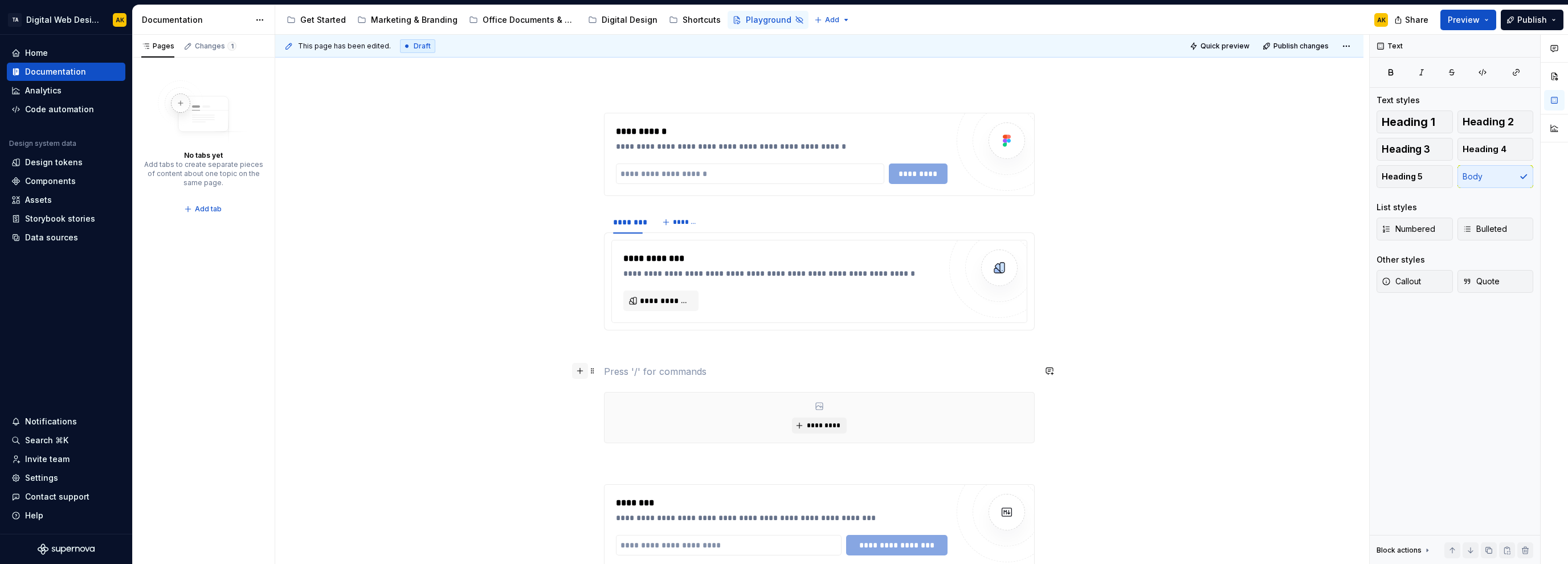
click at [587, 371] on button "button" at bounding box center [580, 371] width 16 height 16
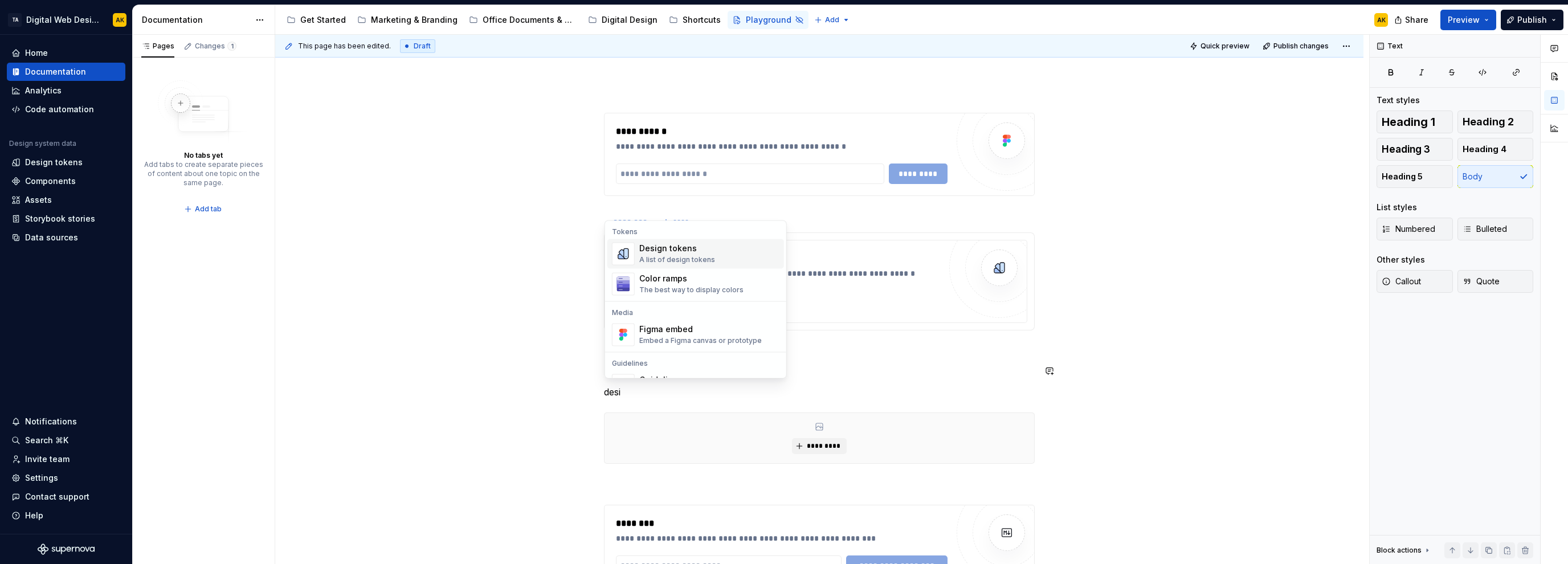
click at [673, 248] on div "Design tokens" at bounding box center [678, 249] width 76 height 12
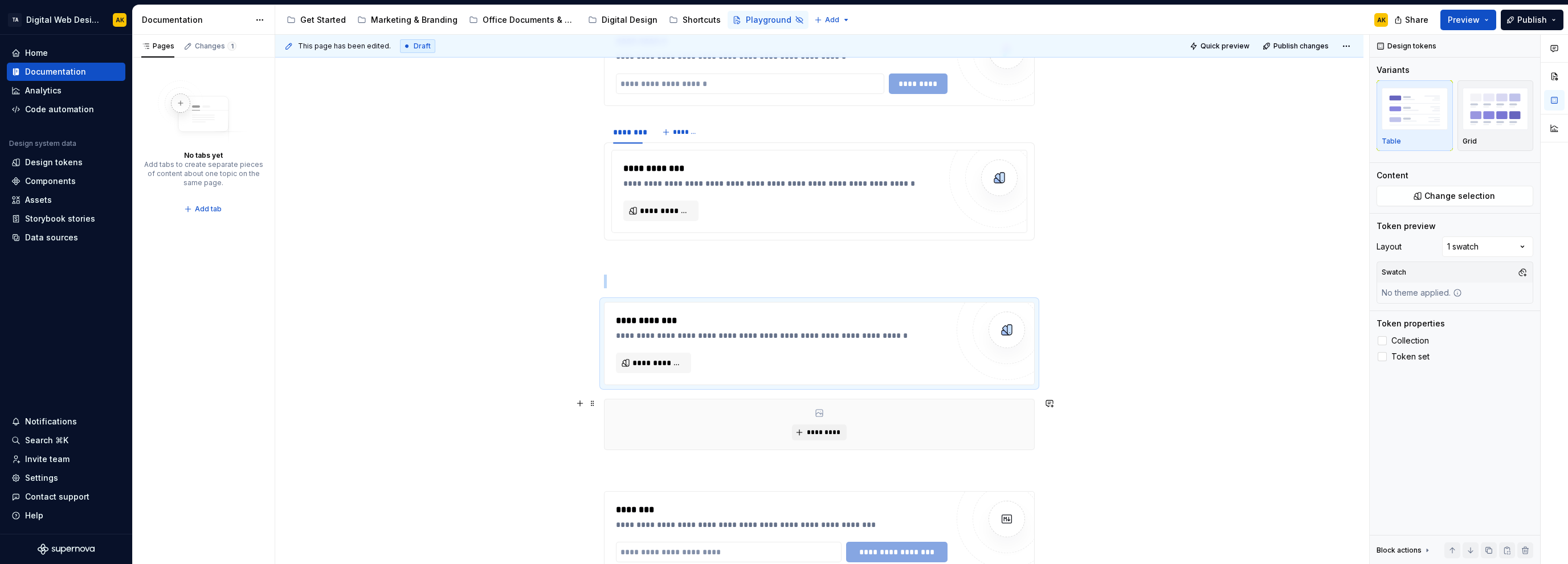
scroll to position [228, 0]
click at [654, 359] on span "**********" at bounding box center [658, 362] width 52 height 12
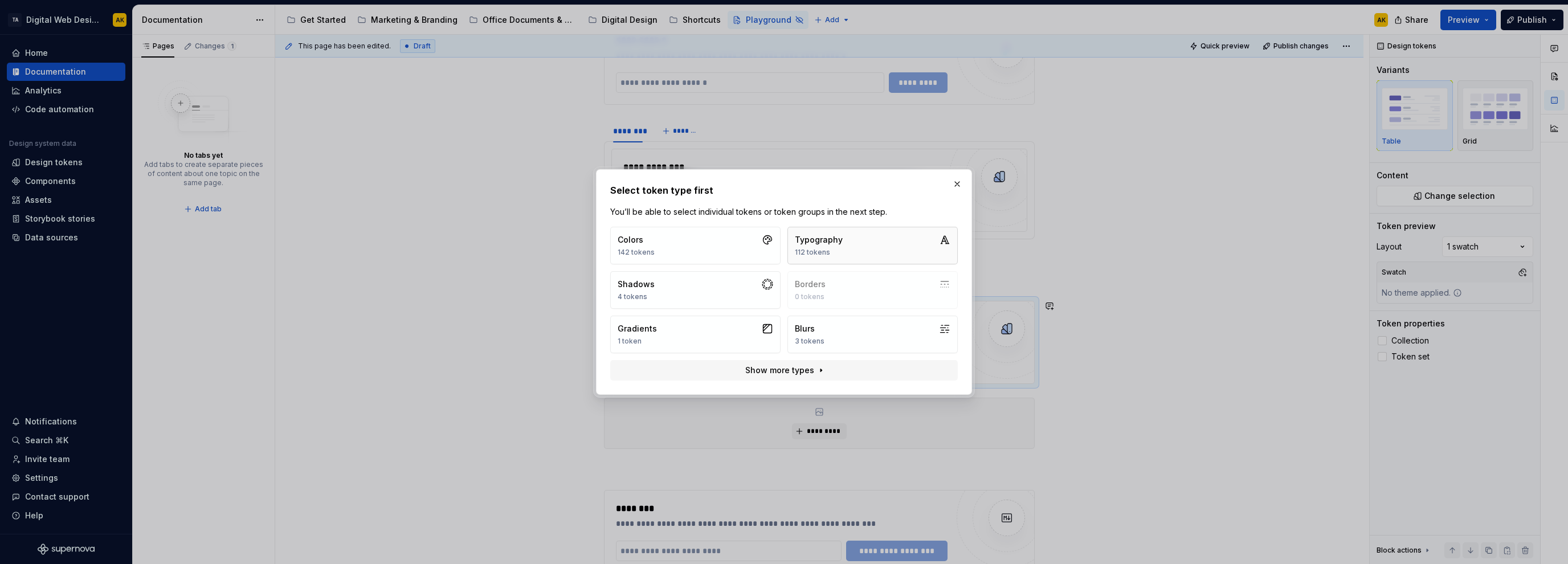
click at [822, 243] on div "Typography" at bounding box center [818, 240] width 48 height 12
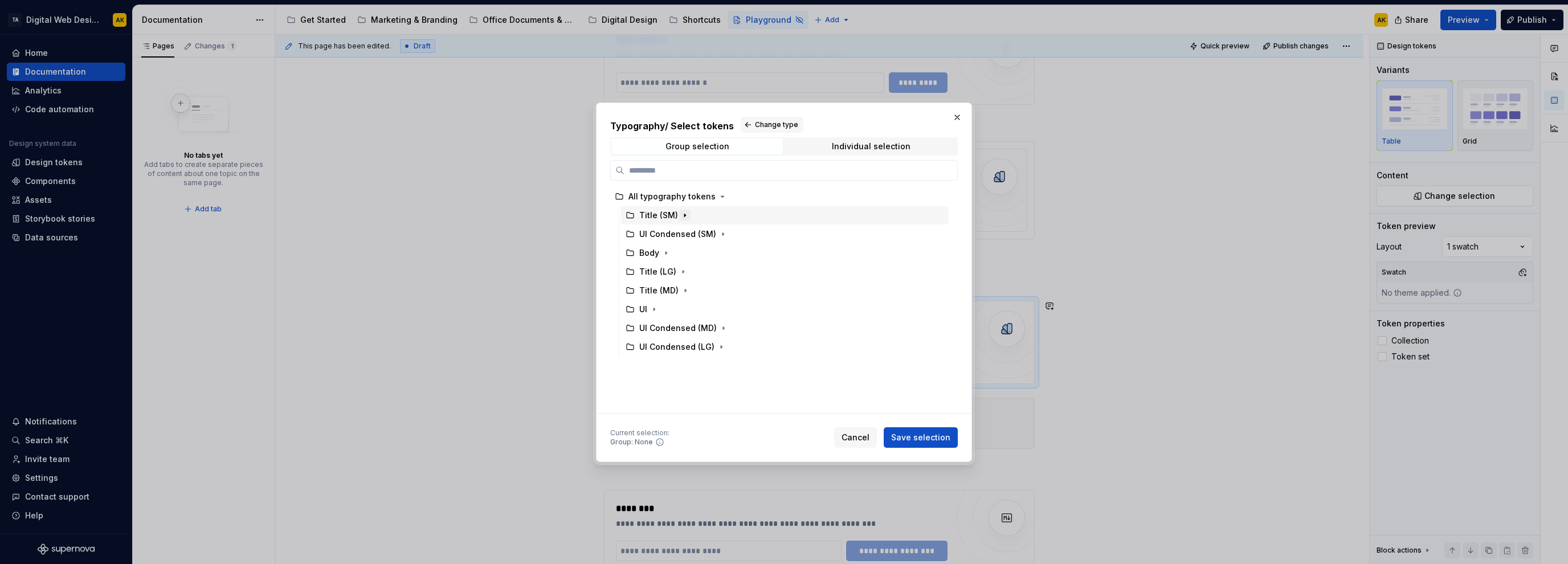
click at [682, 217] on icon "button" at bounding box center [685, 215] width 9 height 9
click at [650, 237] on div "MD" at bounding box center [656, 234] width 13 height 12
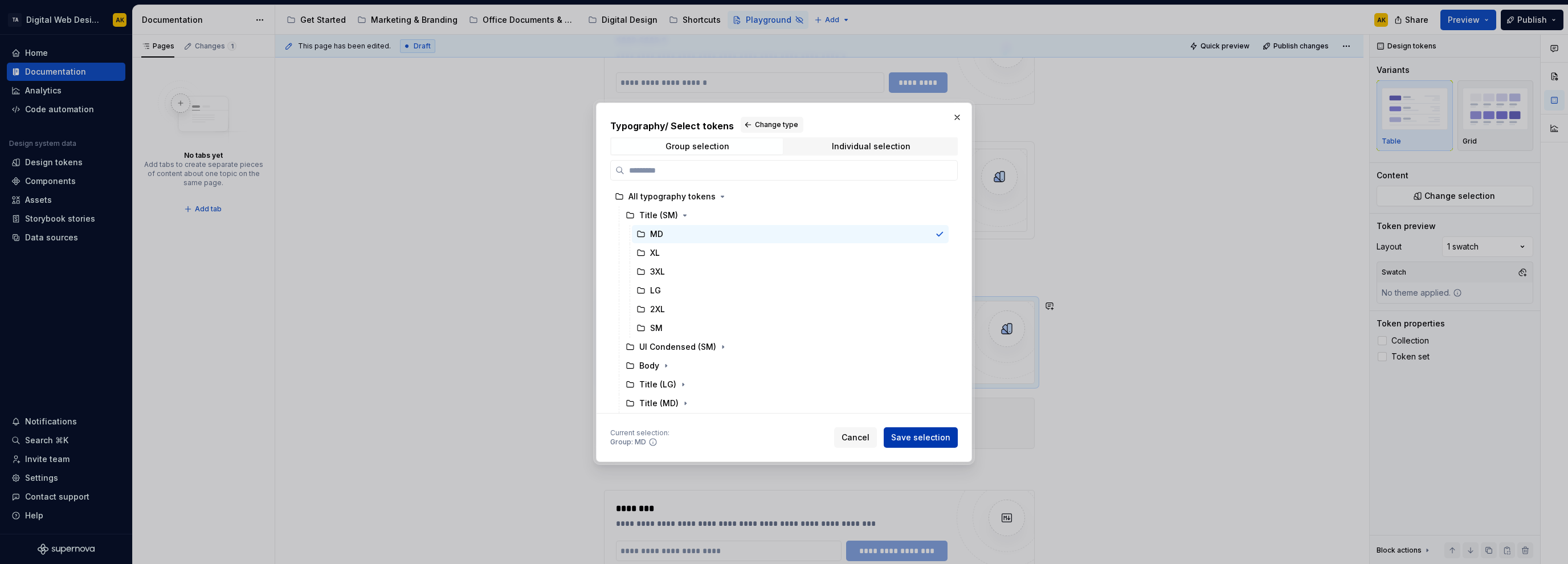
click at [917, 430] on button "Save selection" at bounding box center [921, 437] width 74 height 20
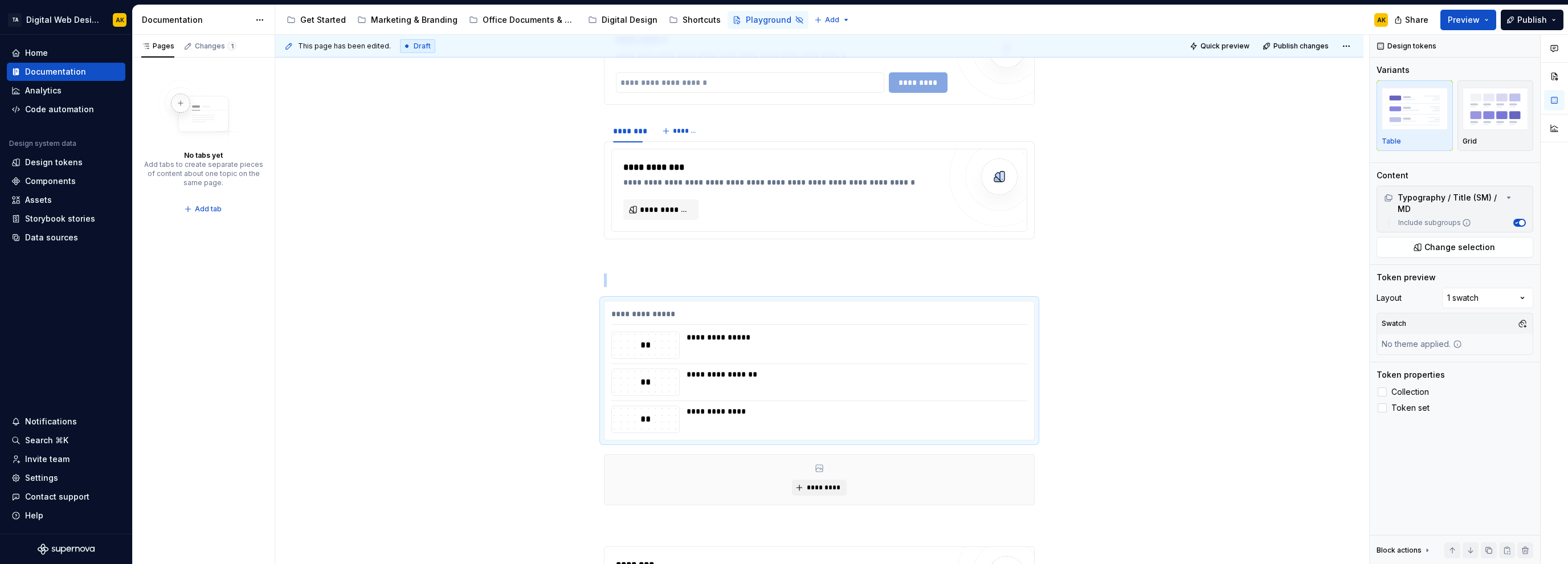
type textarea "*"
